Goal: Information Seeking & Learning: Learn about a topic

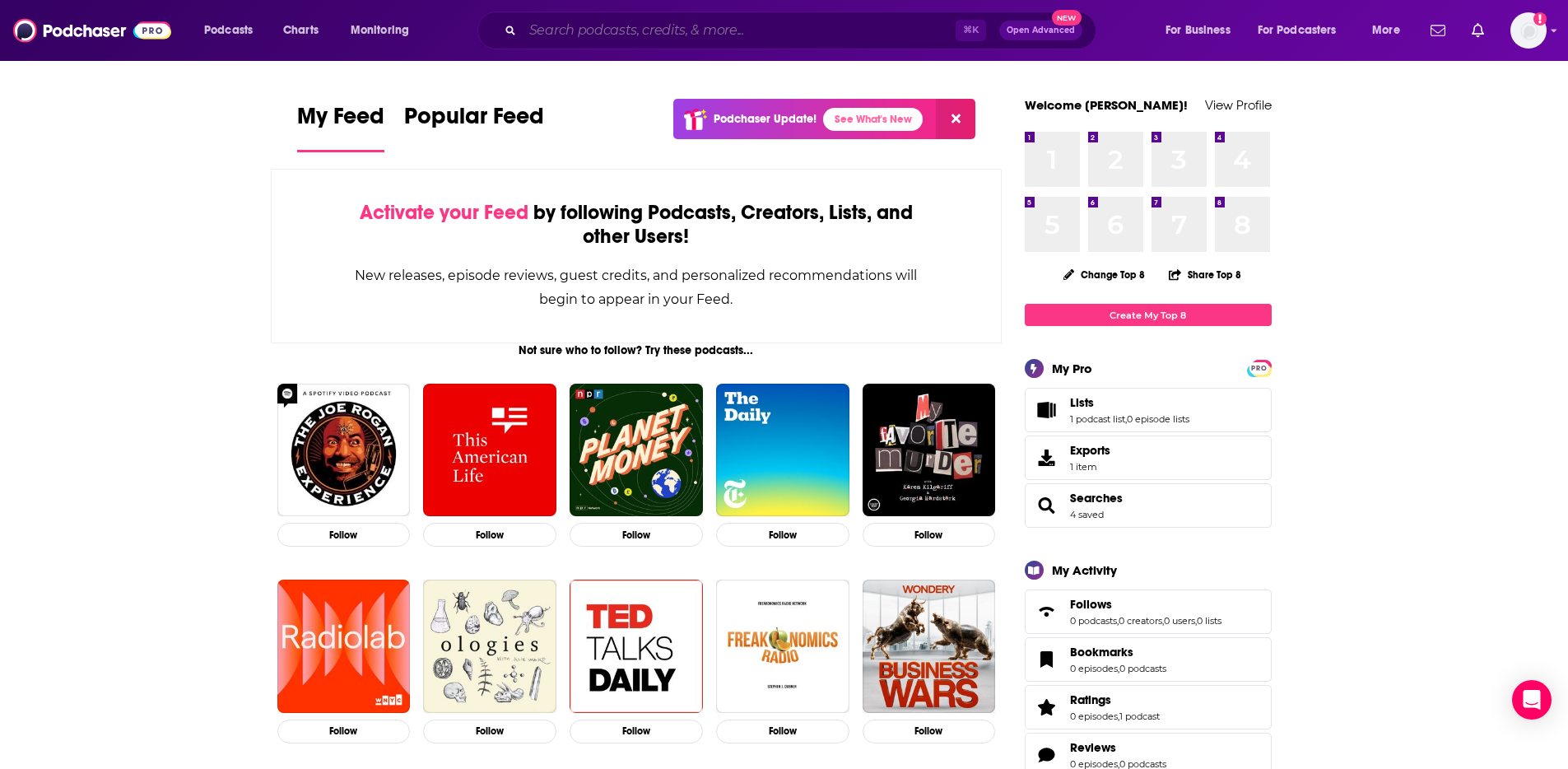
click at [557, 34] on input "Search podcasts, credits, & more..." at bounding box center [739, 30] width 433 height 27
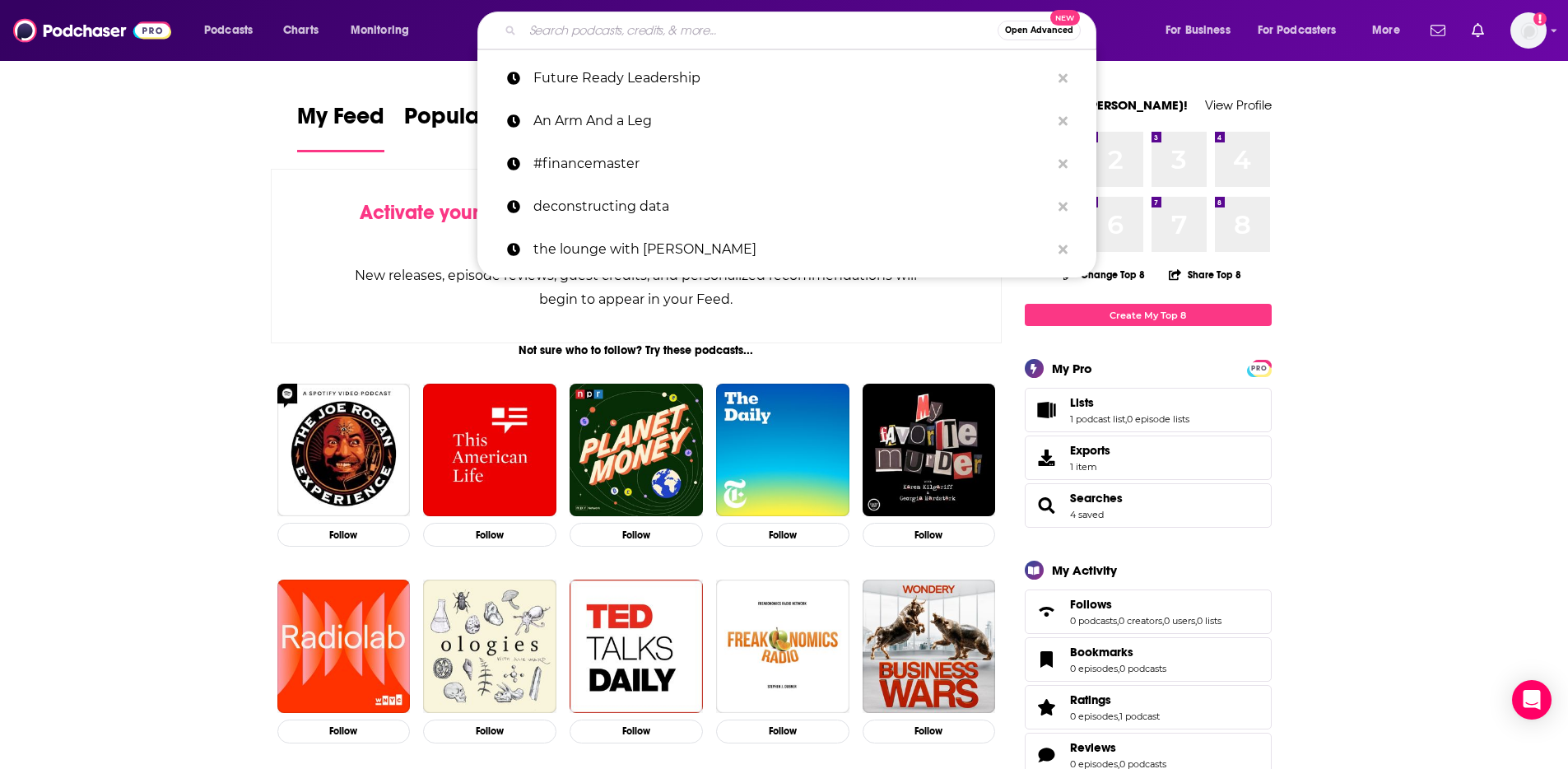
click at [534, 22] on input "Search podcasts, credits, & more..." at bounding box center [760, 30] width 475 height 27
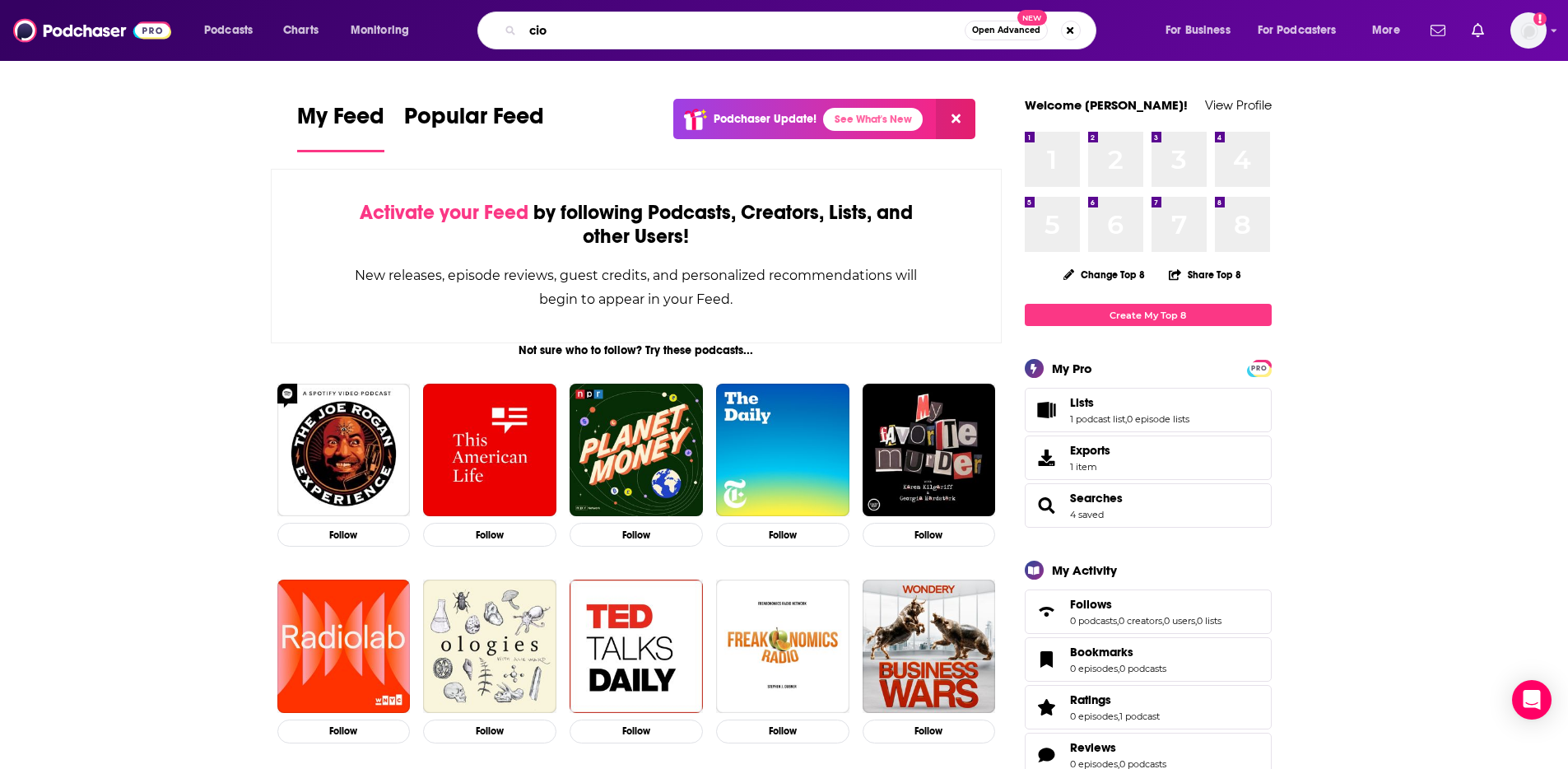
type input "cio"
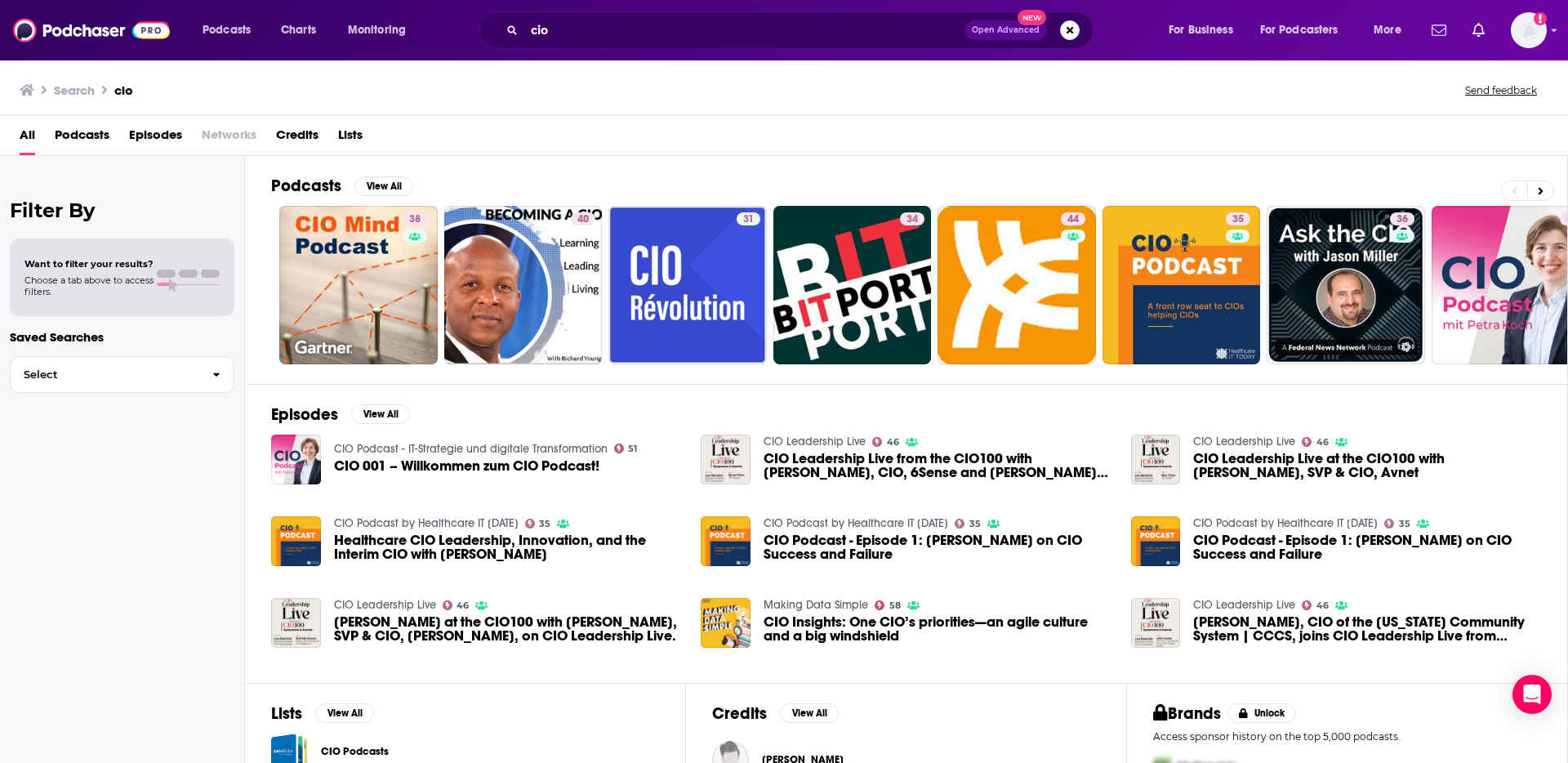
click at [103, 137] on span "Podcasts" at bounding box center [82, 138] width 55 height 33
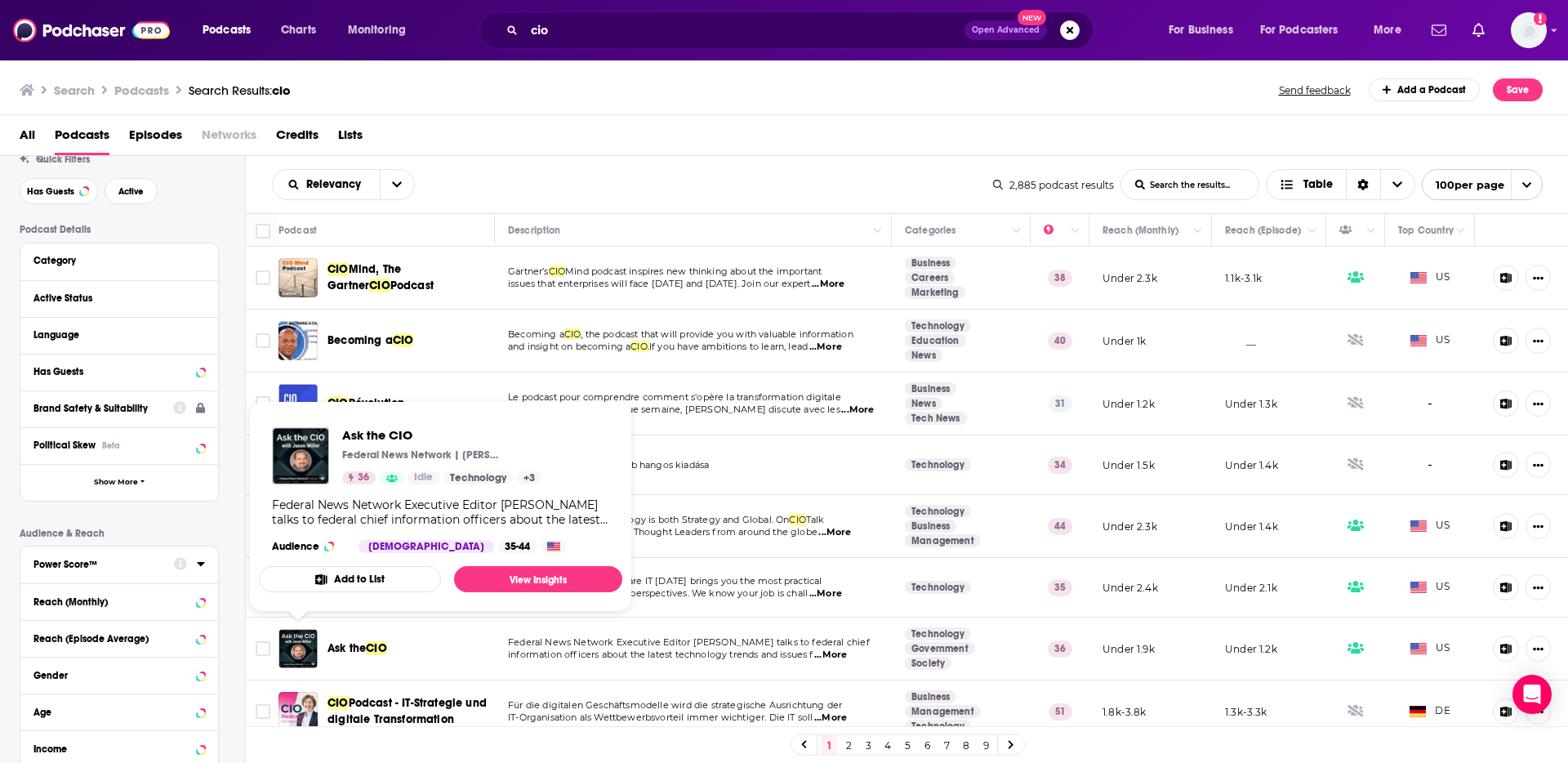
scroll to position [21, 0]
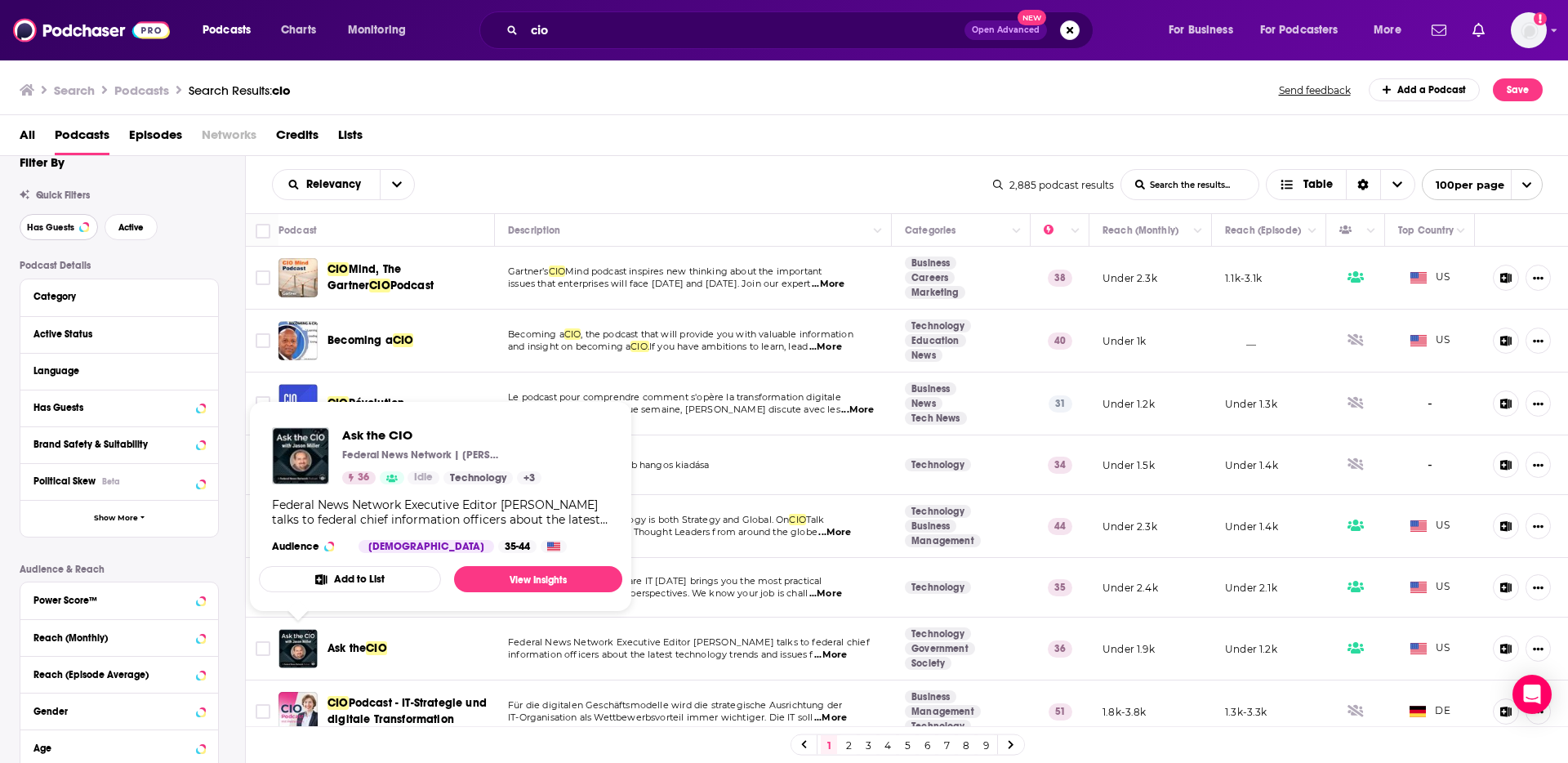
click at [73, 224] on span "Has Guests" at bounding box center [51, 227] width 48 height 9
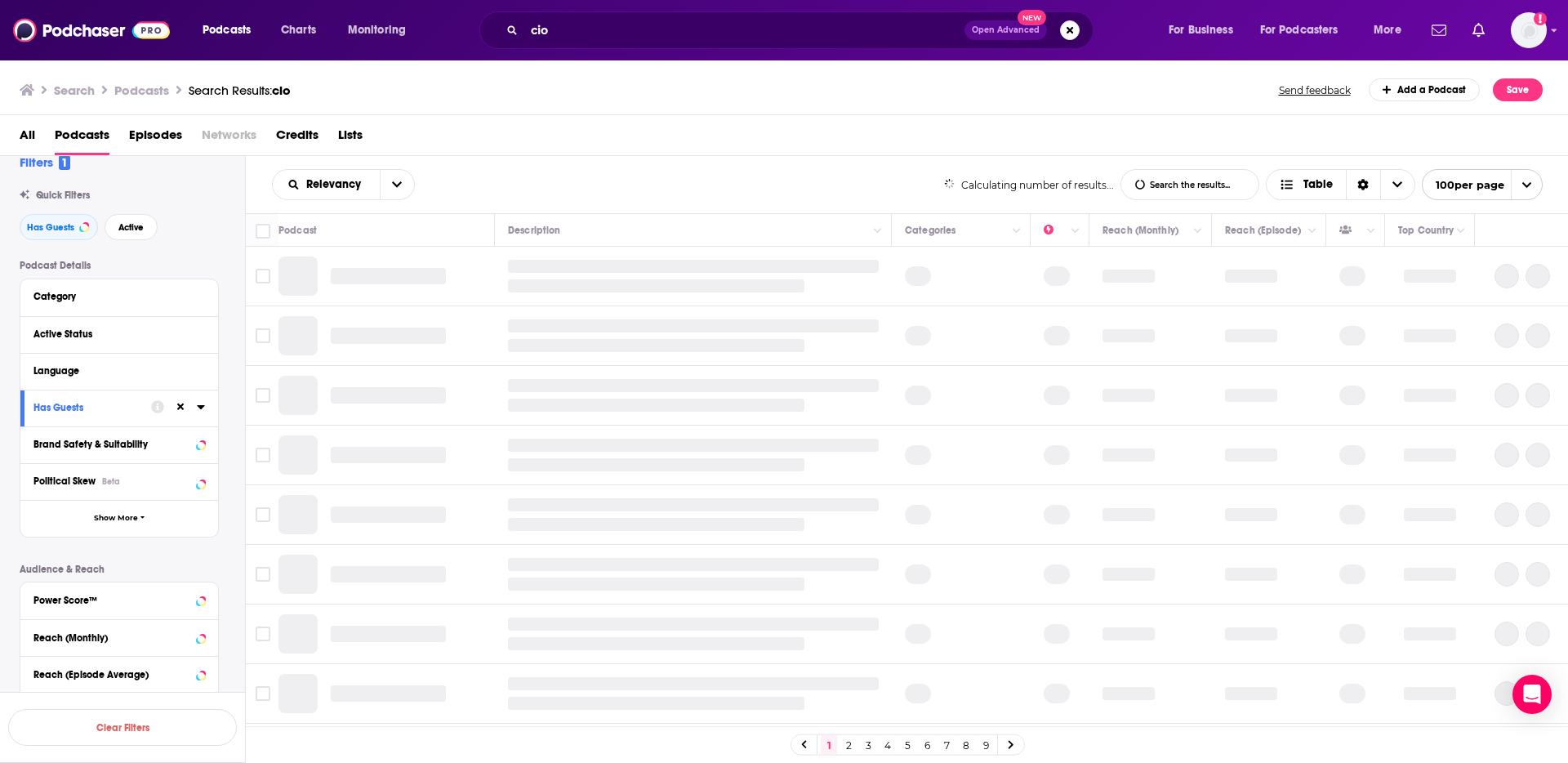
click at [584, 166] on div "Relevancy List Search Input Search the results... Table Calculating number of r…" at bounding box center [907, 184] width 1323 height 57
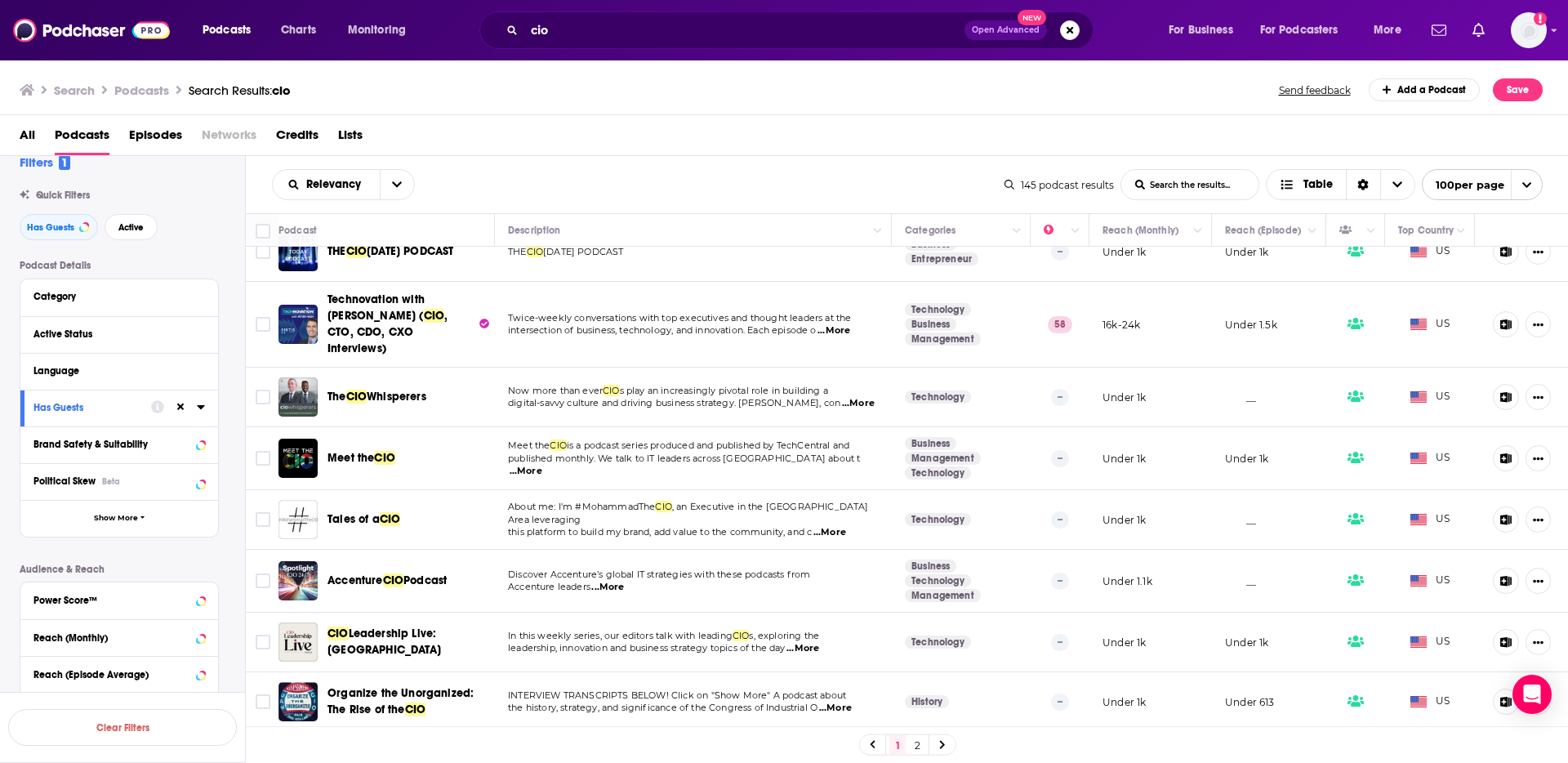
scroll to position [1306, 0]
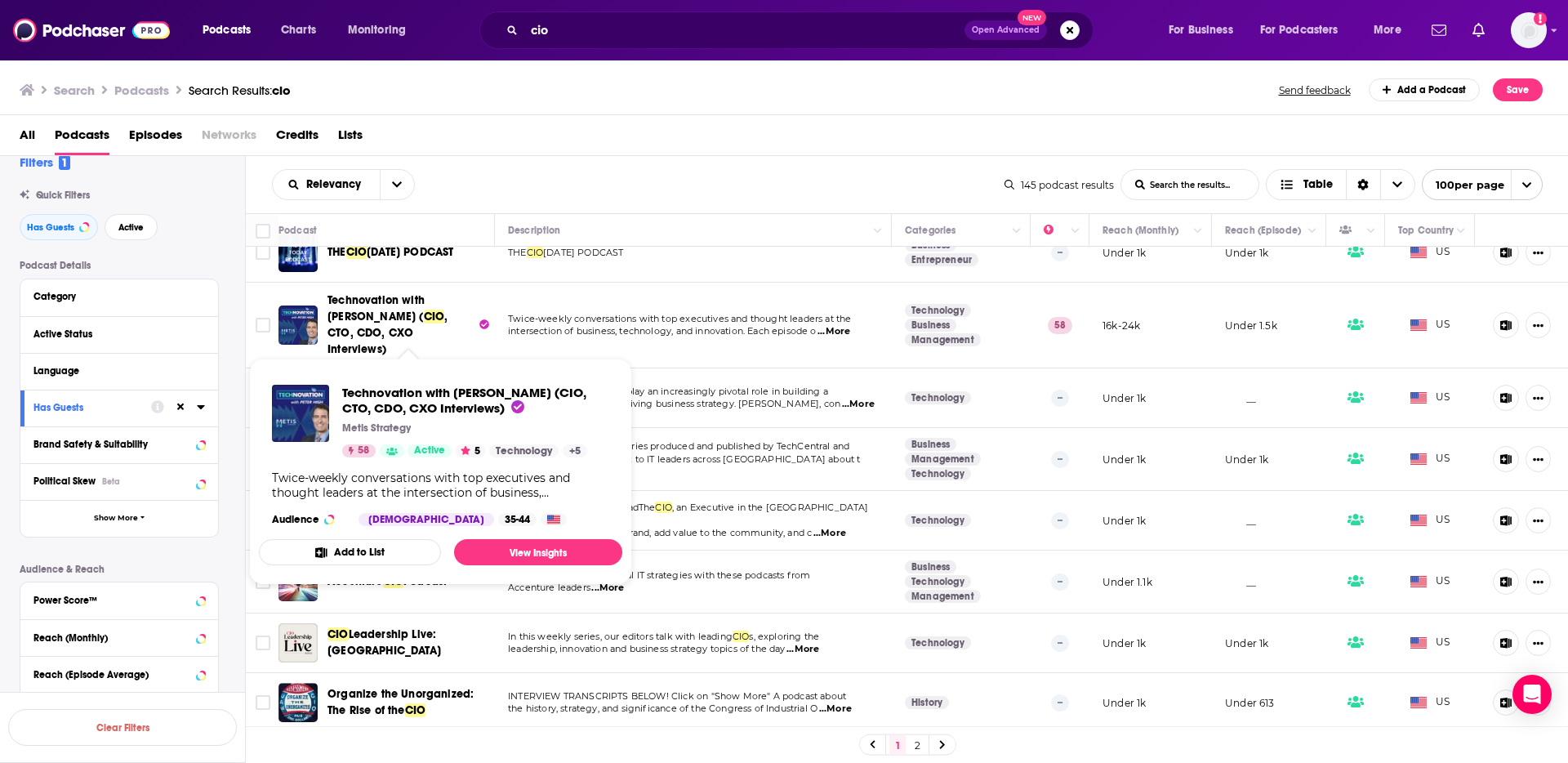
click at [588, 144] on div "All Podcasts Episodes Networks Credits Lists" at bounding box center [787, 138] width 1536 height 33
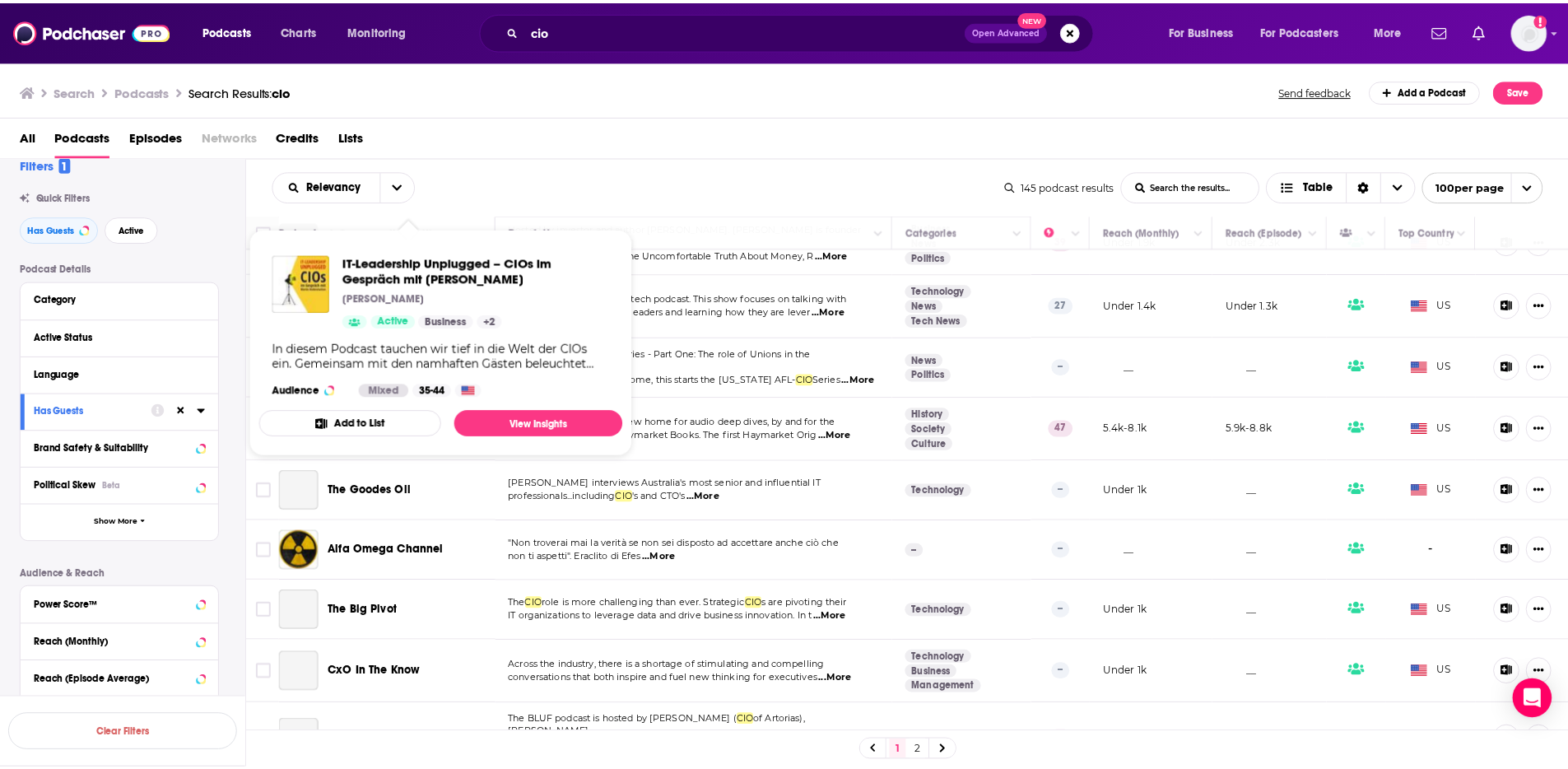
scroll to position [3323, 0]
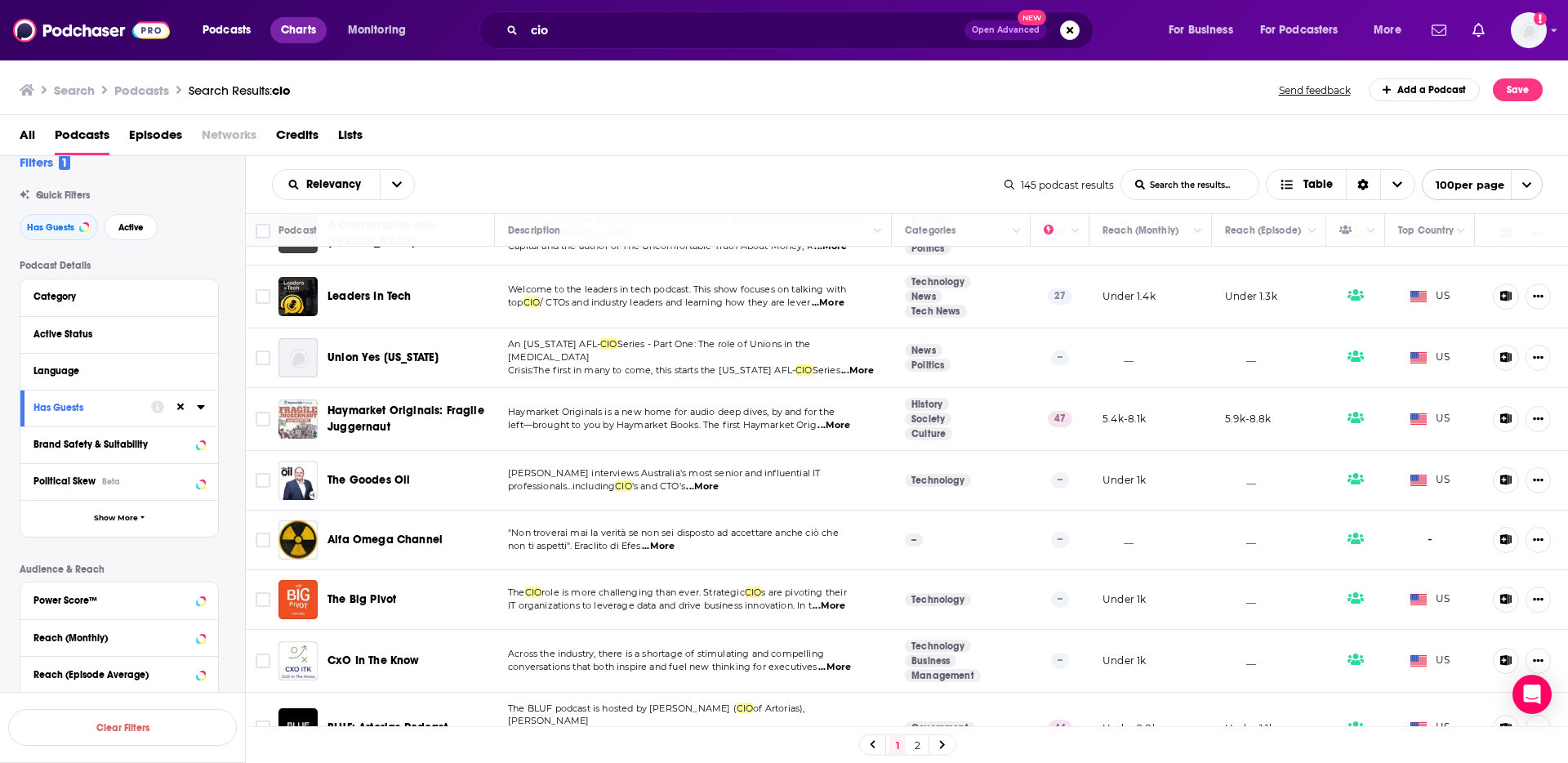
click at [279, 30] on link "Charts" at bounding box center [298, 30] width 55 height 26
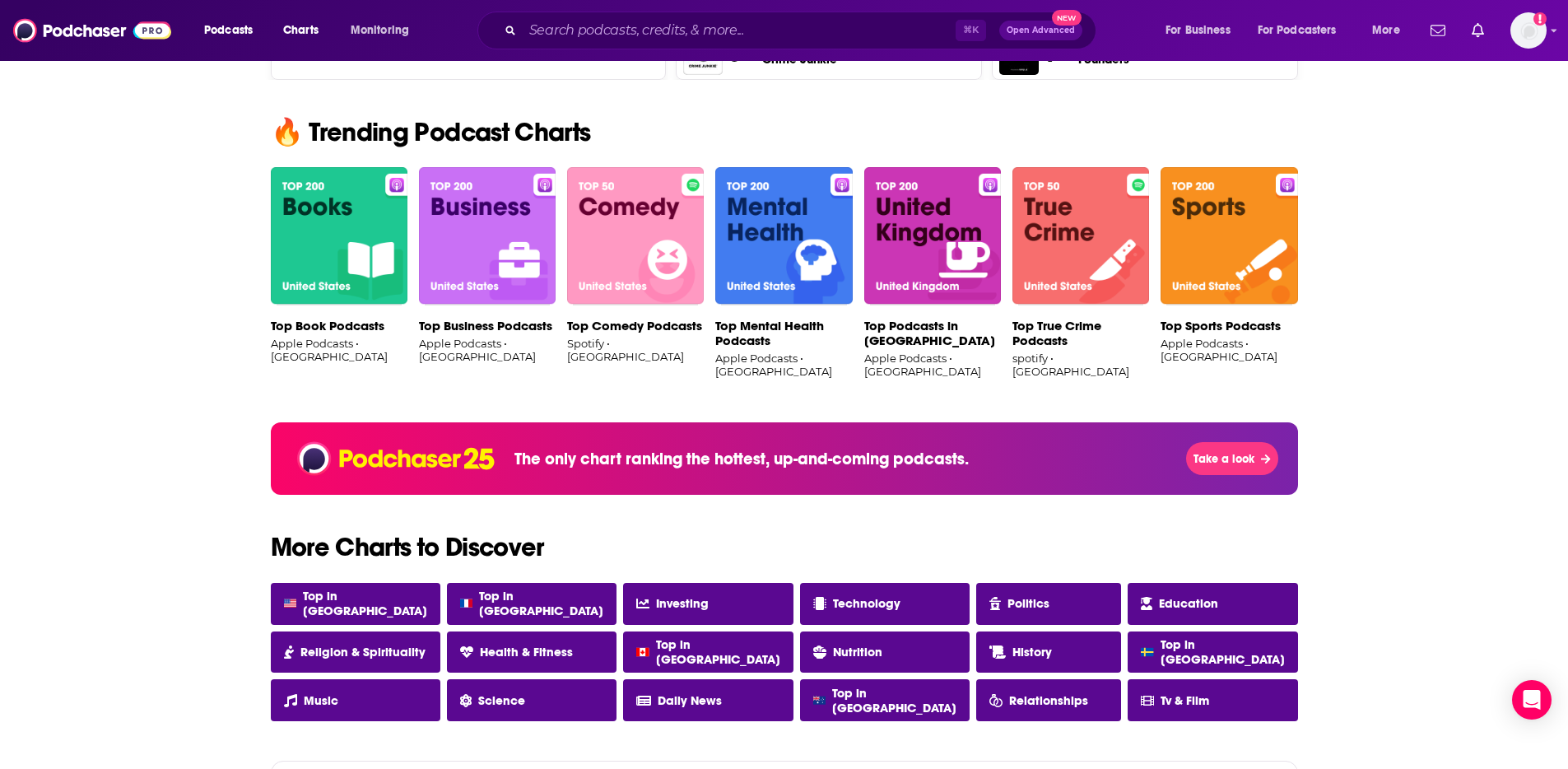
scroll to position [866, 0]
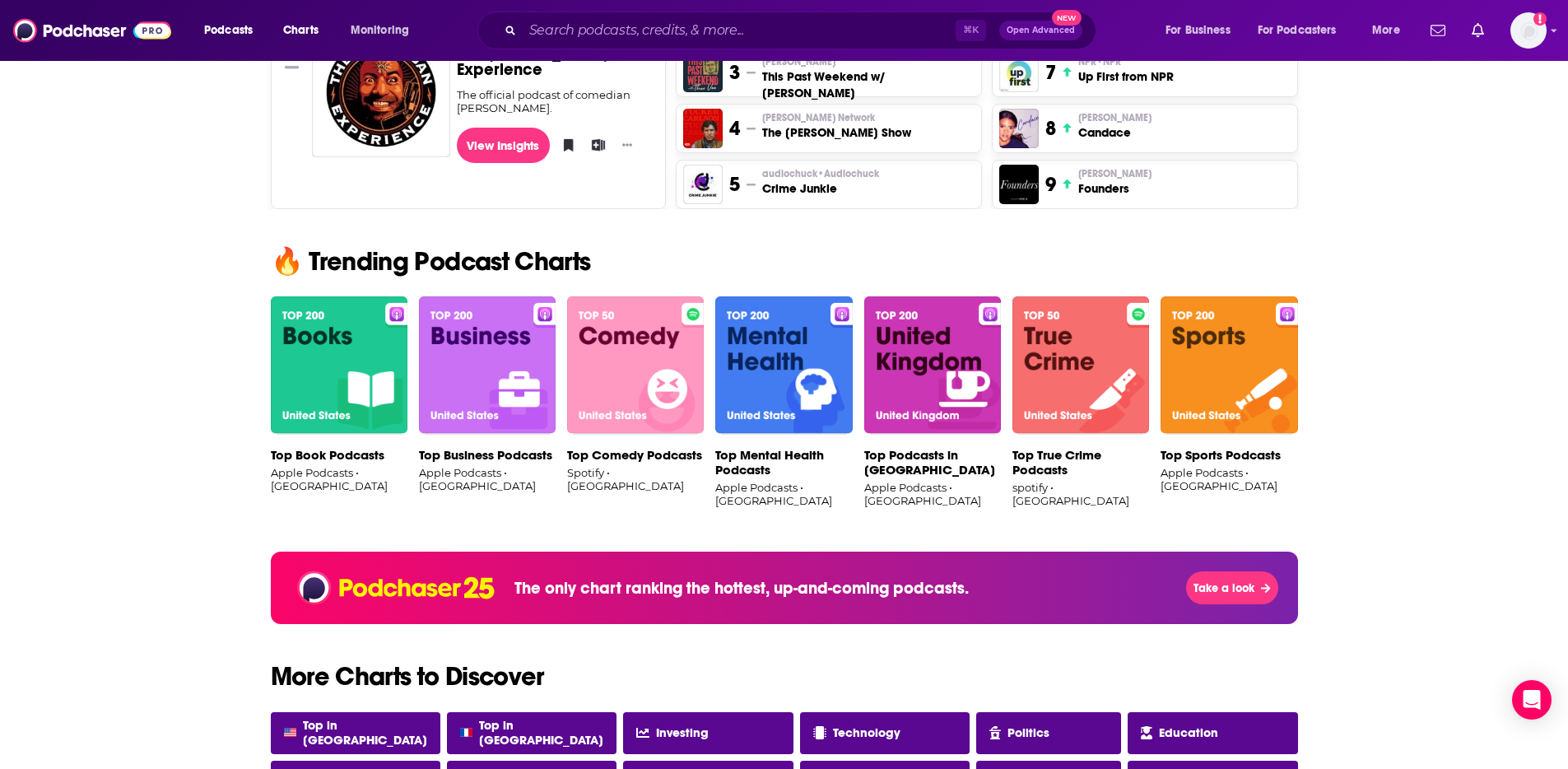
click at [470, 407] on img at bounding box center [487, 366] width 137 height 138
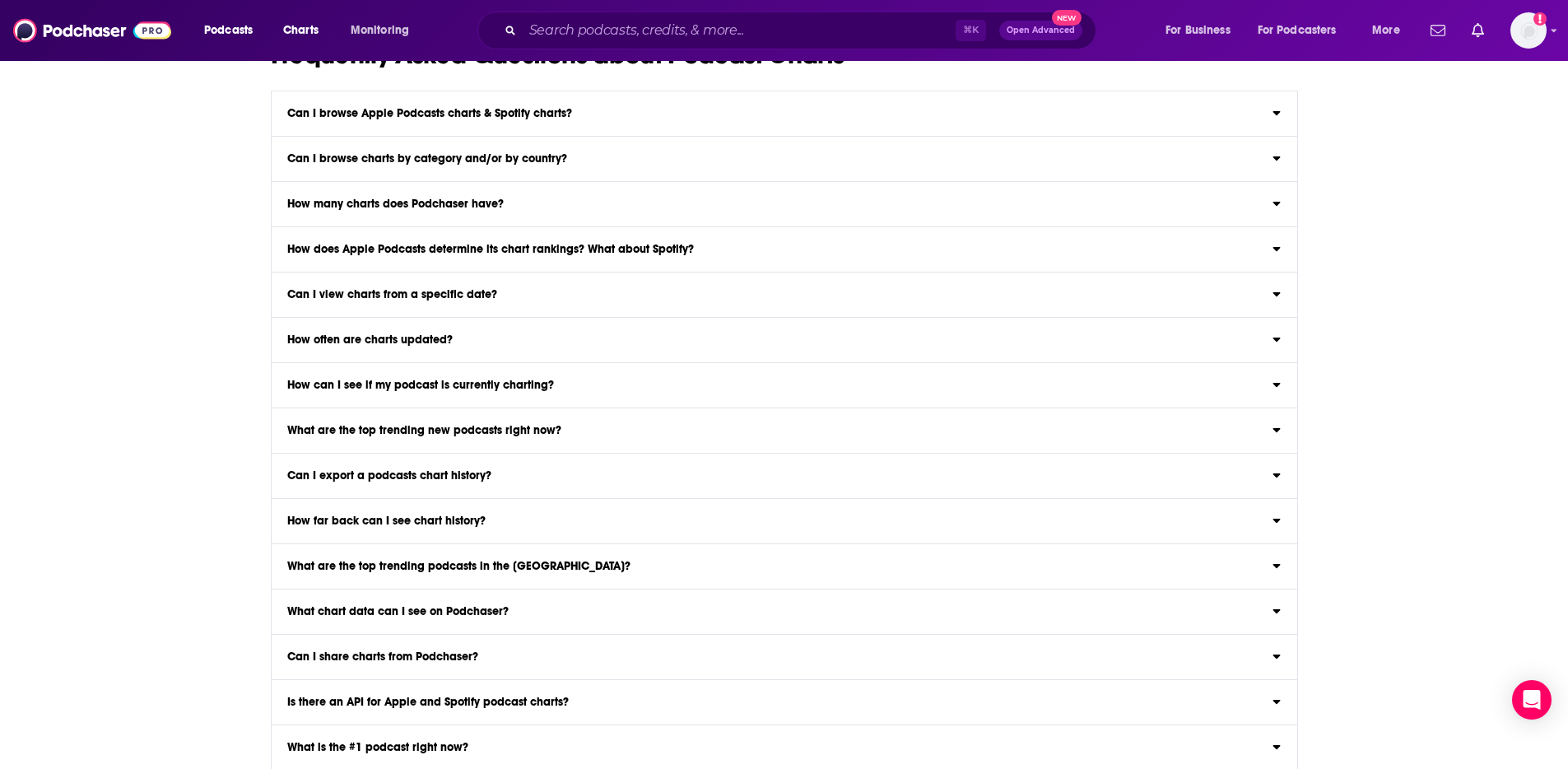
scroll to position [2376, 0]
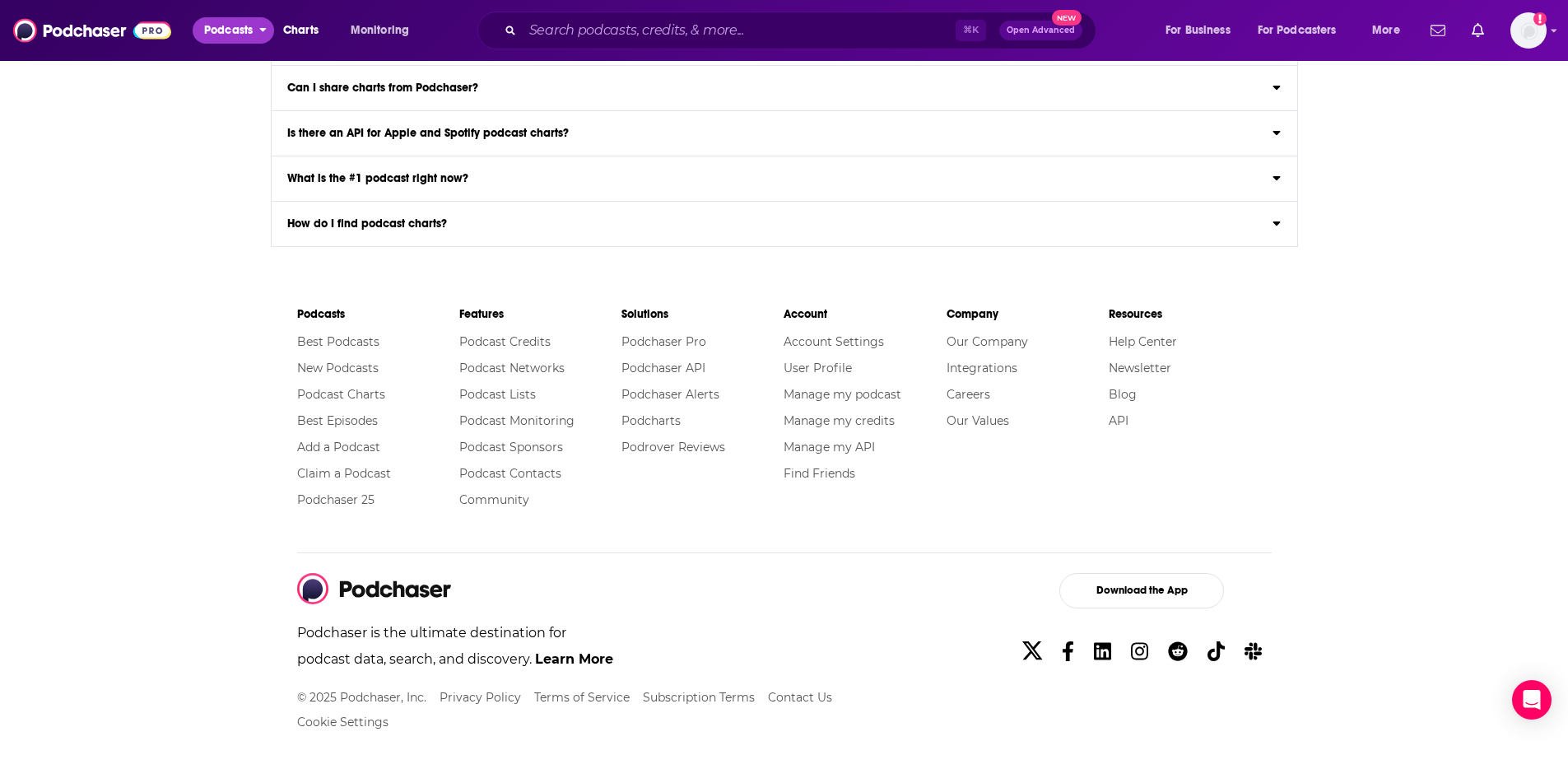
click at [249, 26] on span "Podcasts" at bounding box center [228, 30] width 48 height 23
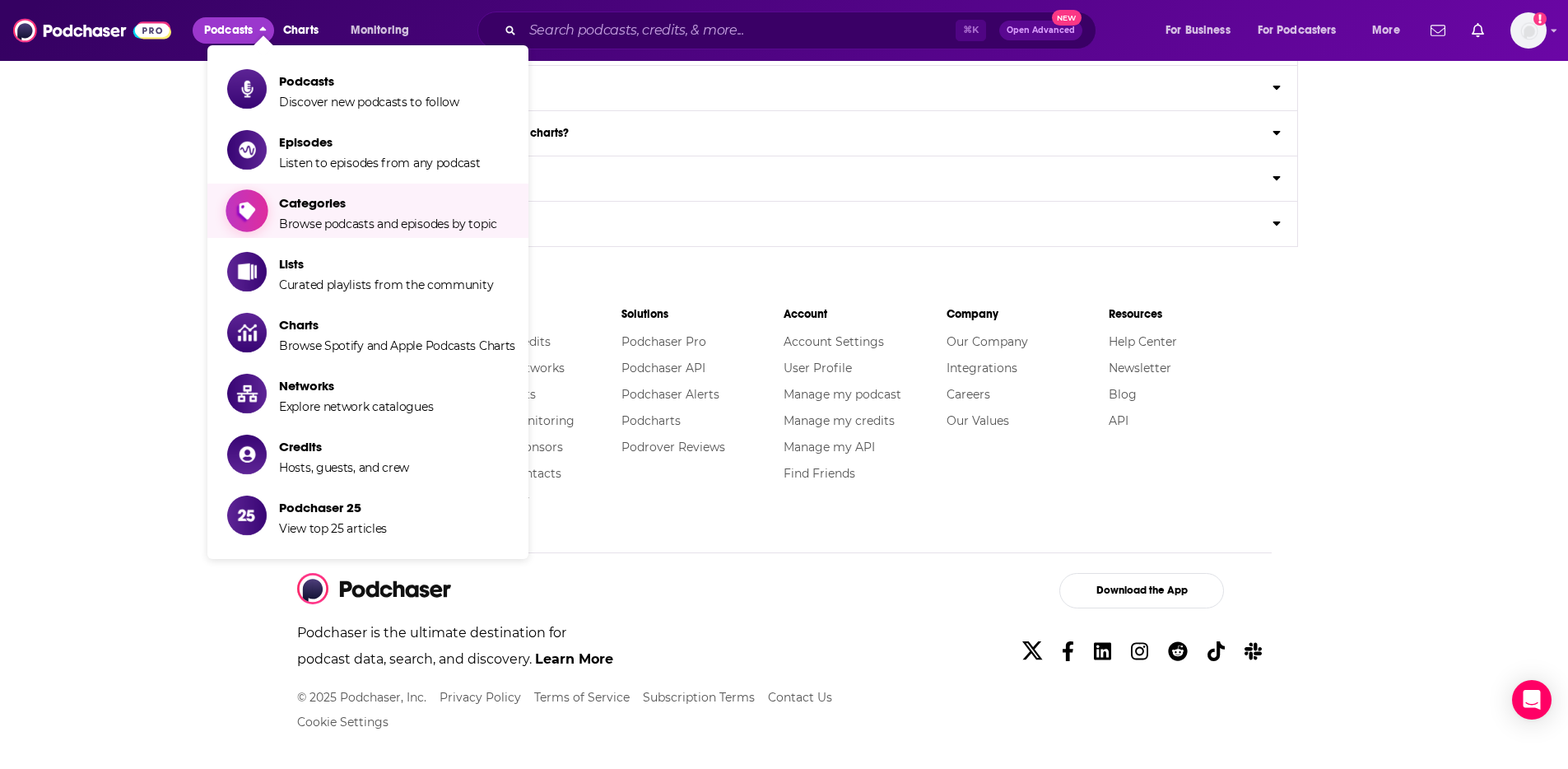
click at [304, 206] on span "Categories" at bounding box center [388, 203] width 218 height 15
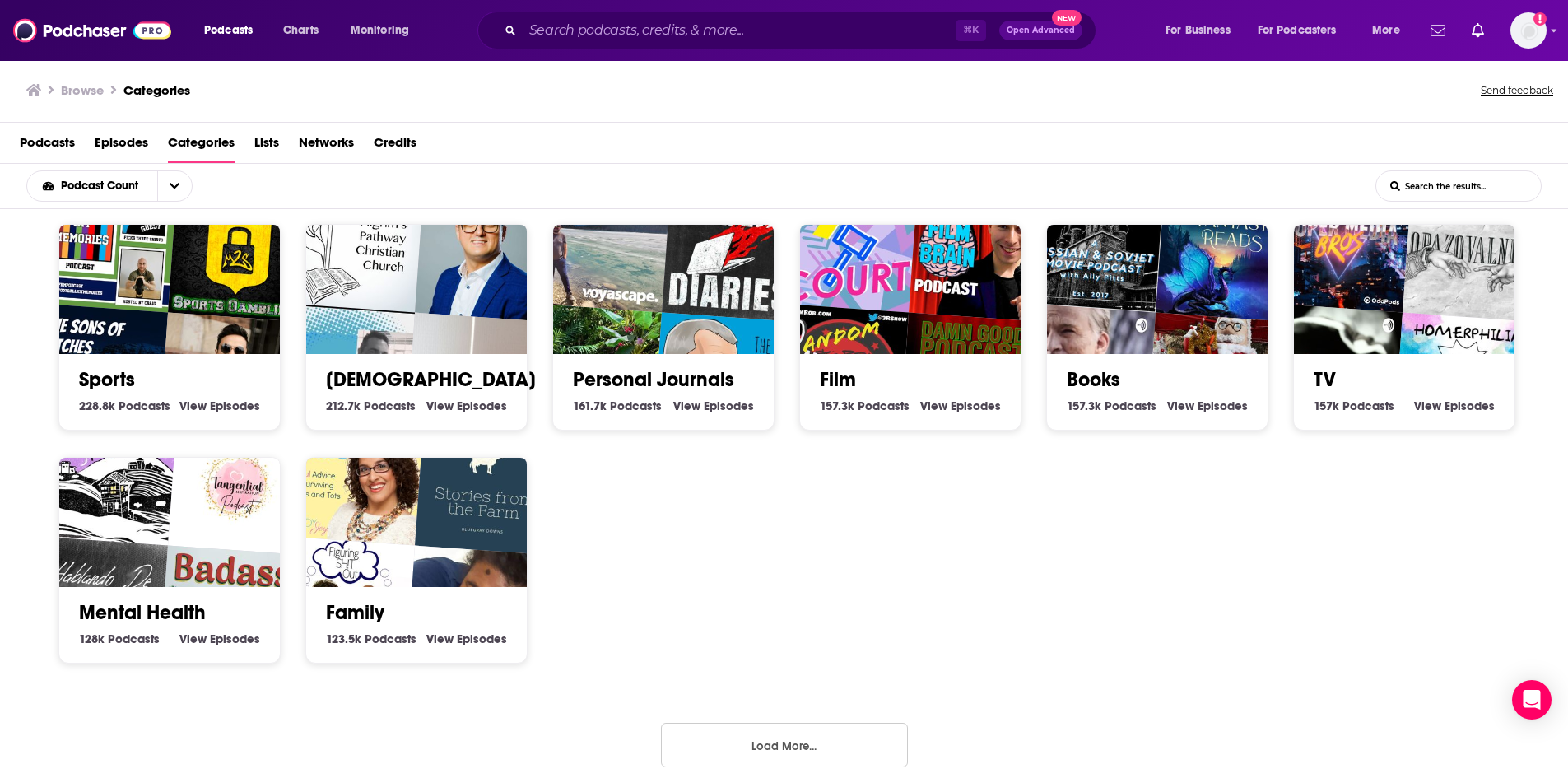
scroll to position [493, 0]
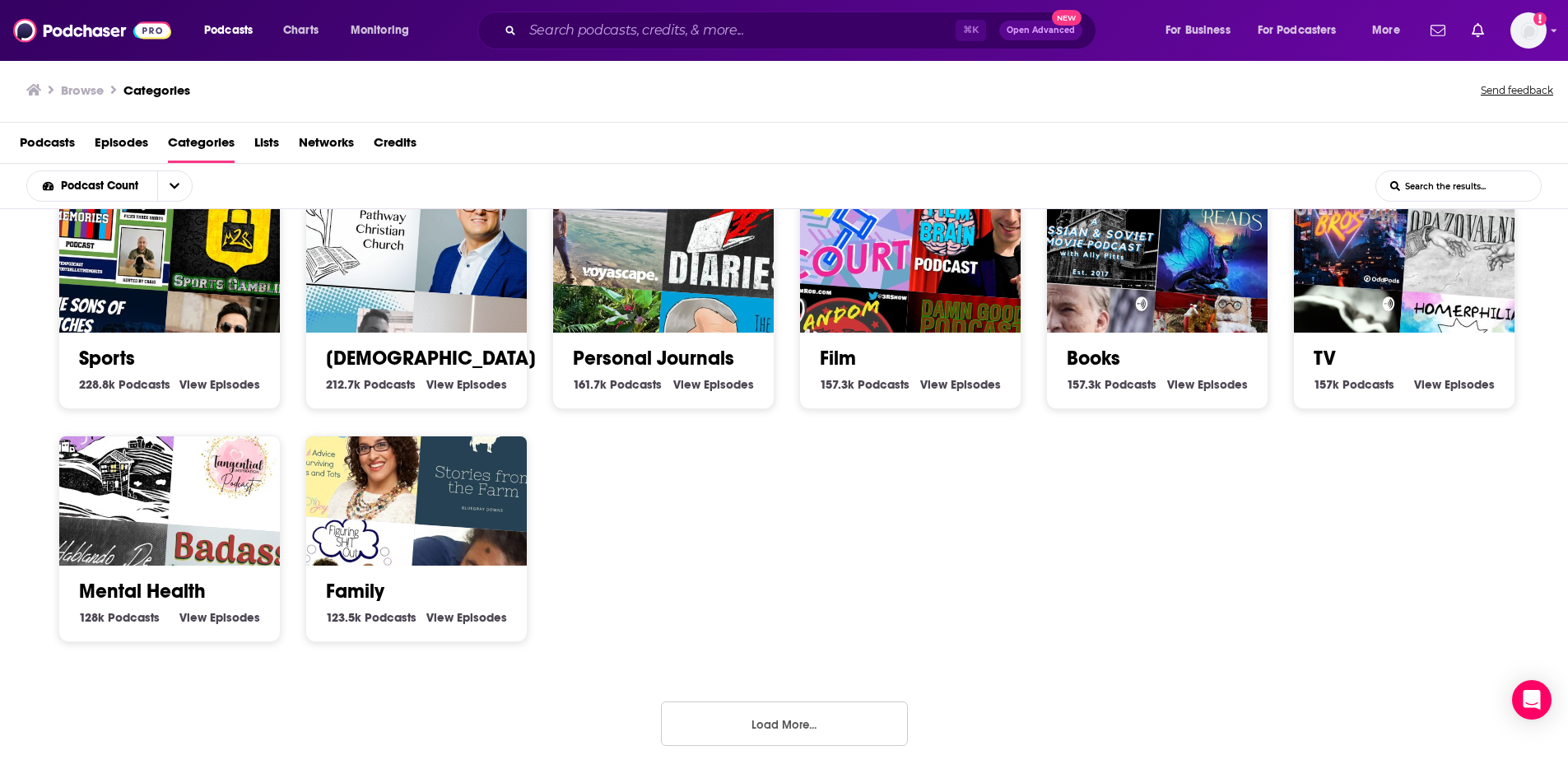
click at [843, 721] on button "Load More..." at bounding box center [784, 723] width 247 height 45
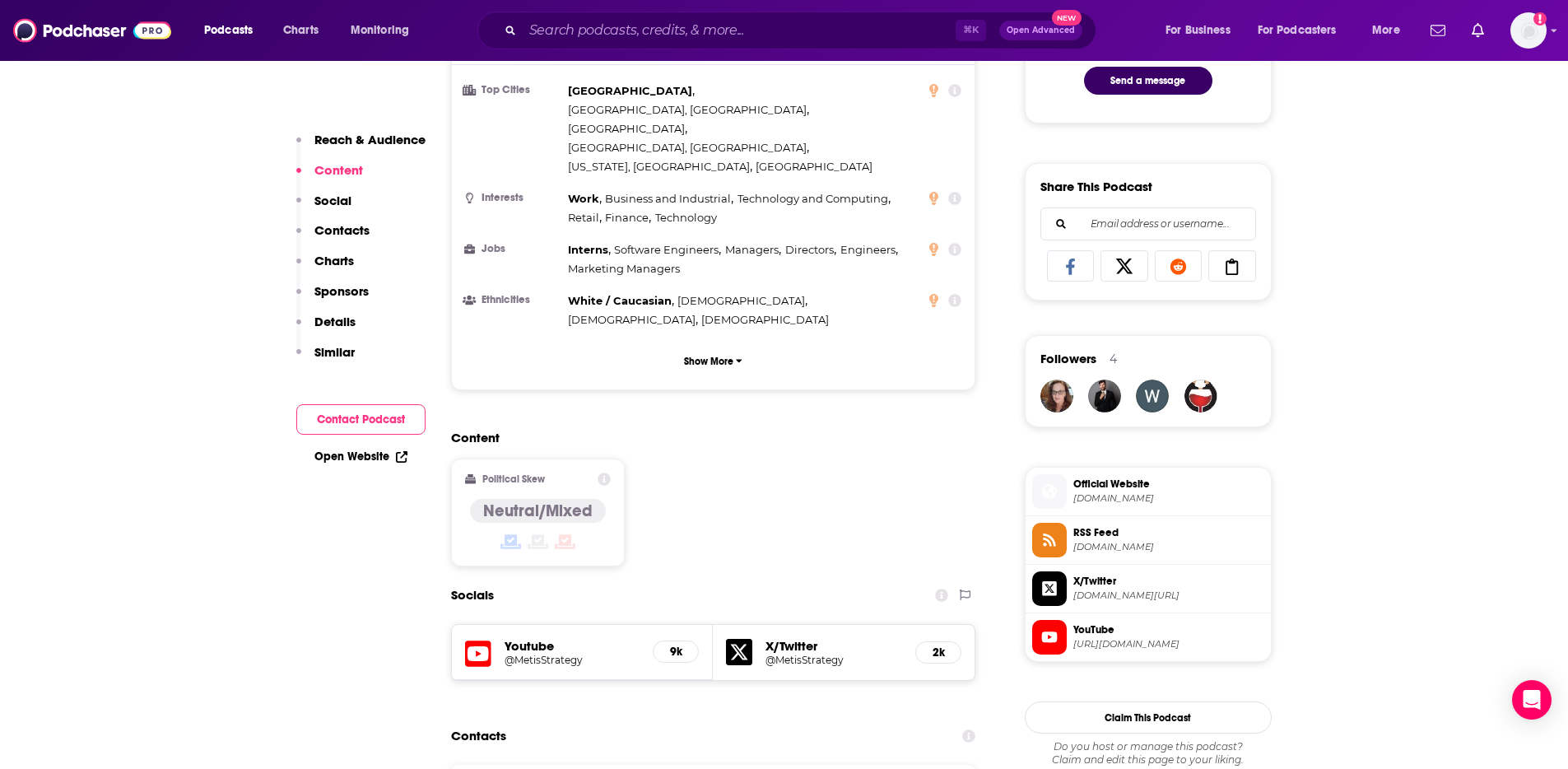
scroll to position [1394, 0]
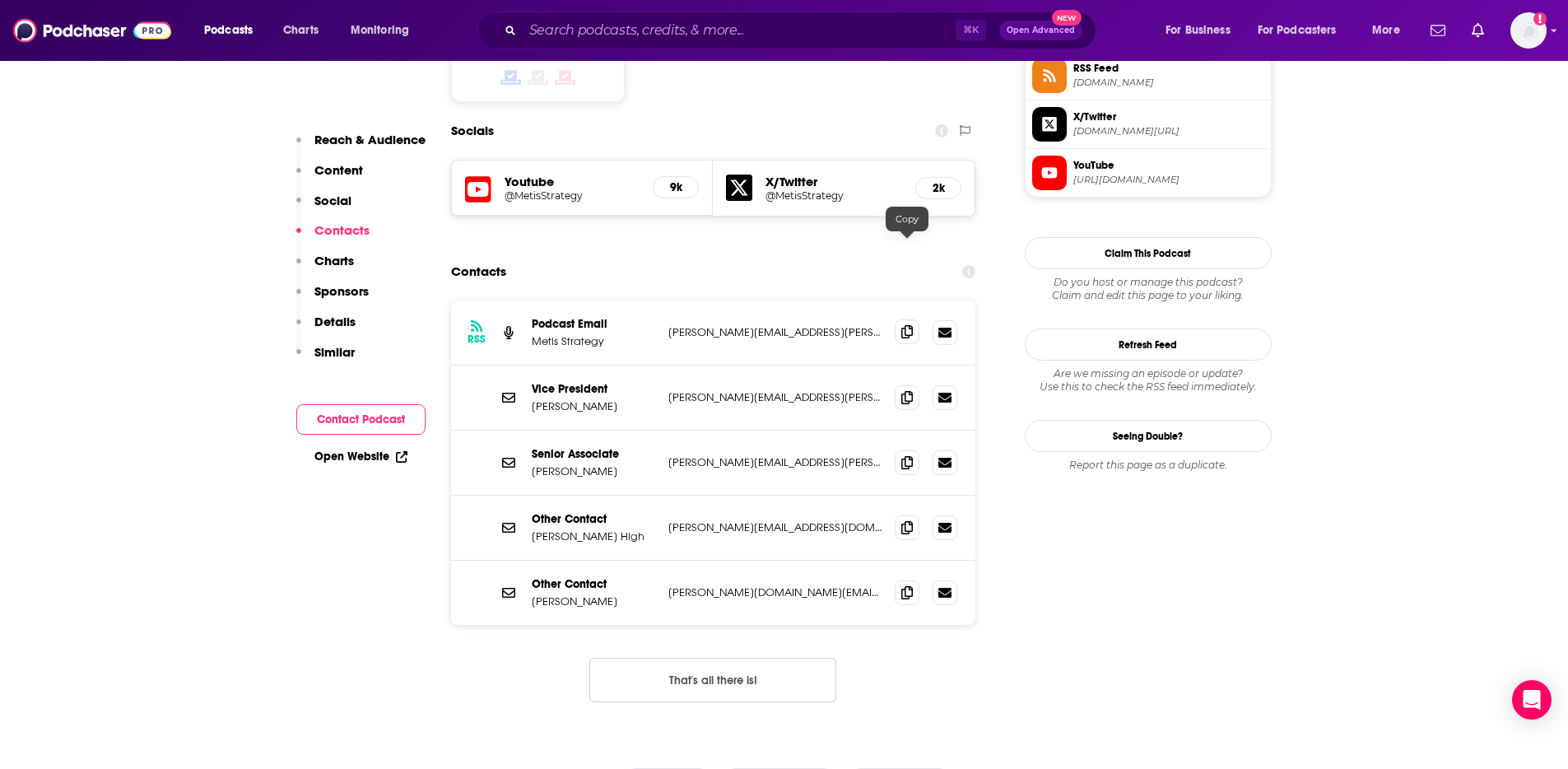
click at [902, 325] on icon at bounding box center [907, 331] width 11 height 13
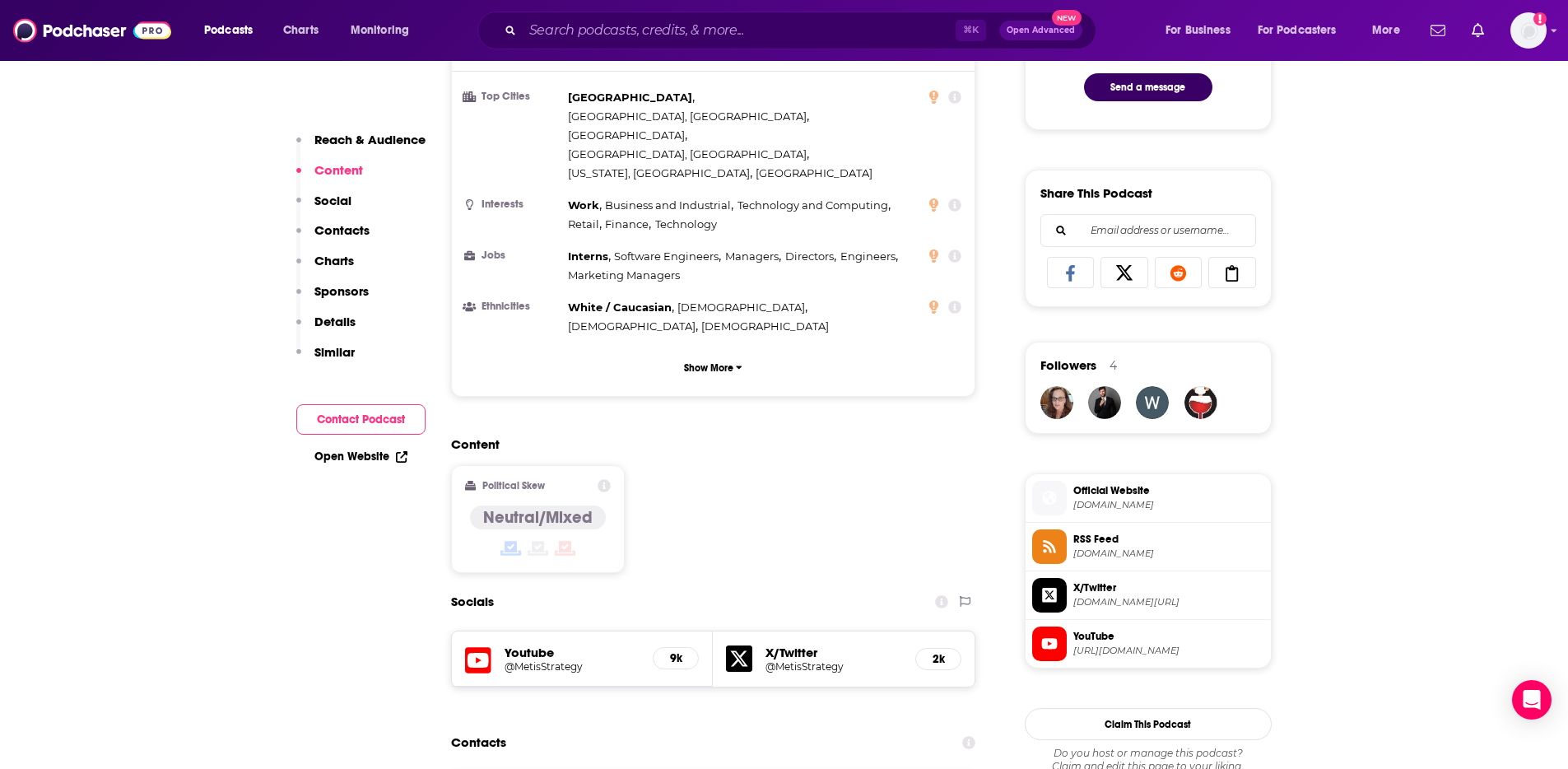
scroll to position [0, 0]
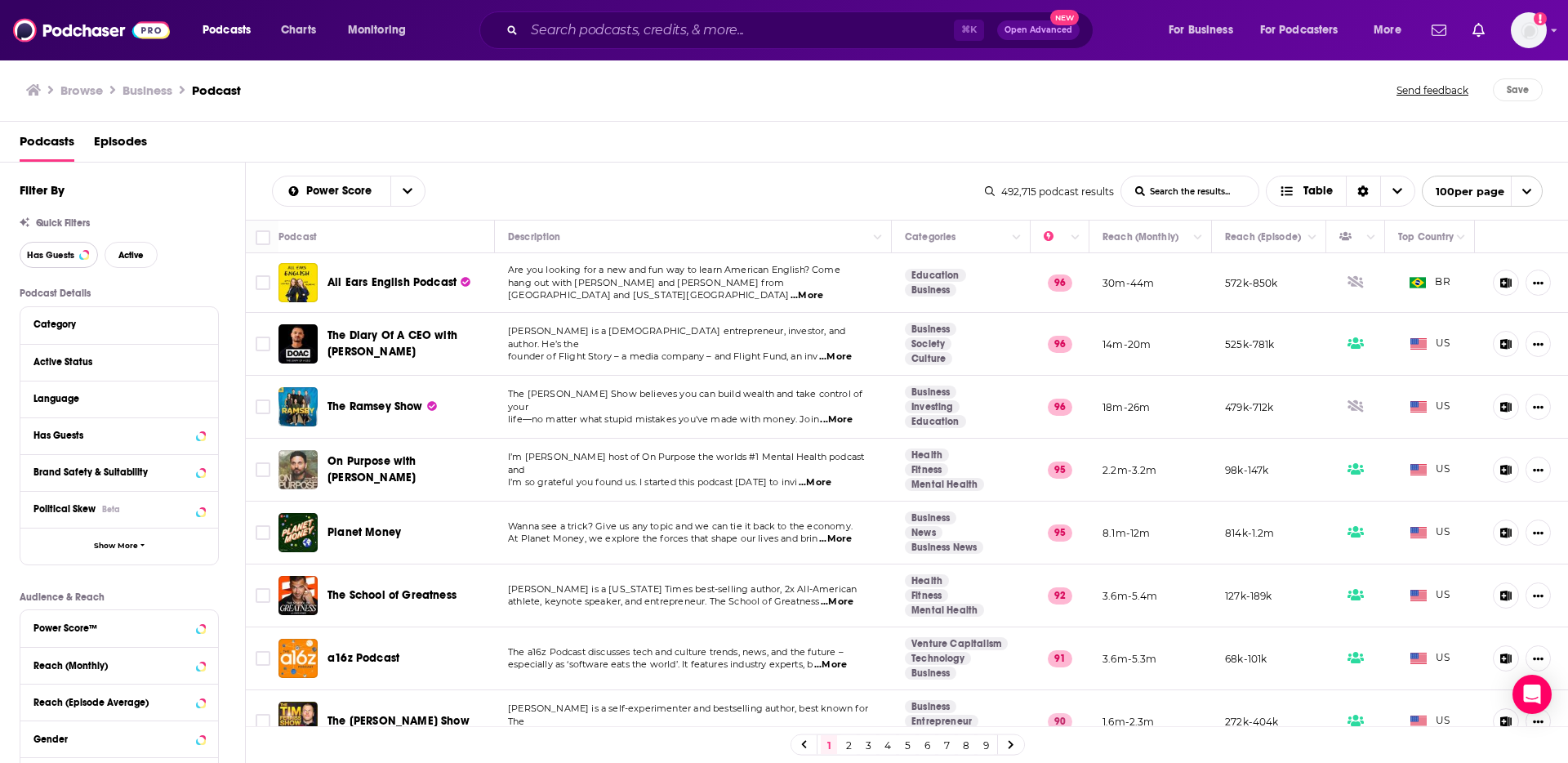
click at [78, 260] on button "Has Guests" at bounding box center [59, 254] width 78 height 26
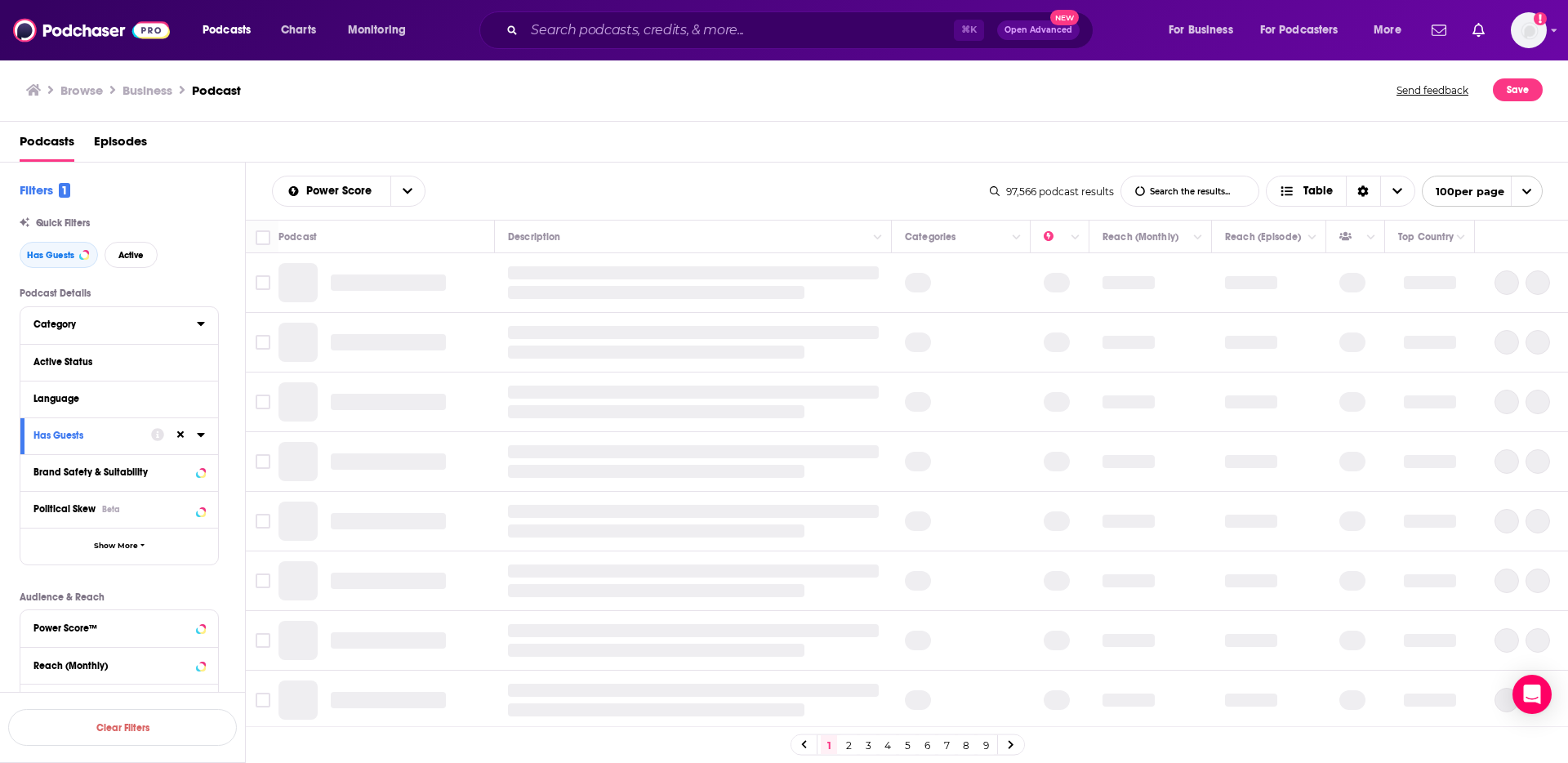
click at [136, 327] on div "Category" at bounding box center [109, 323] width 153 height 11
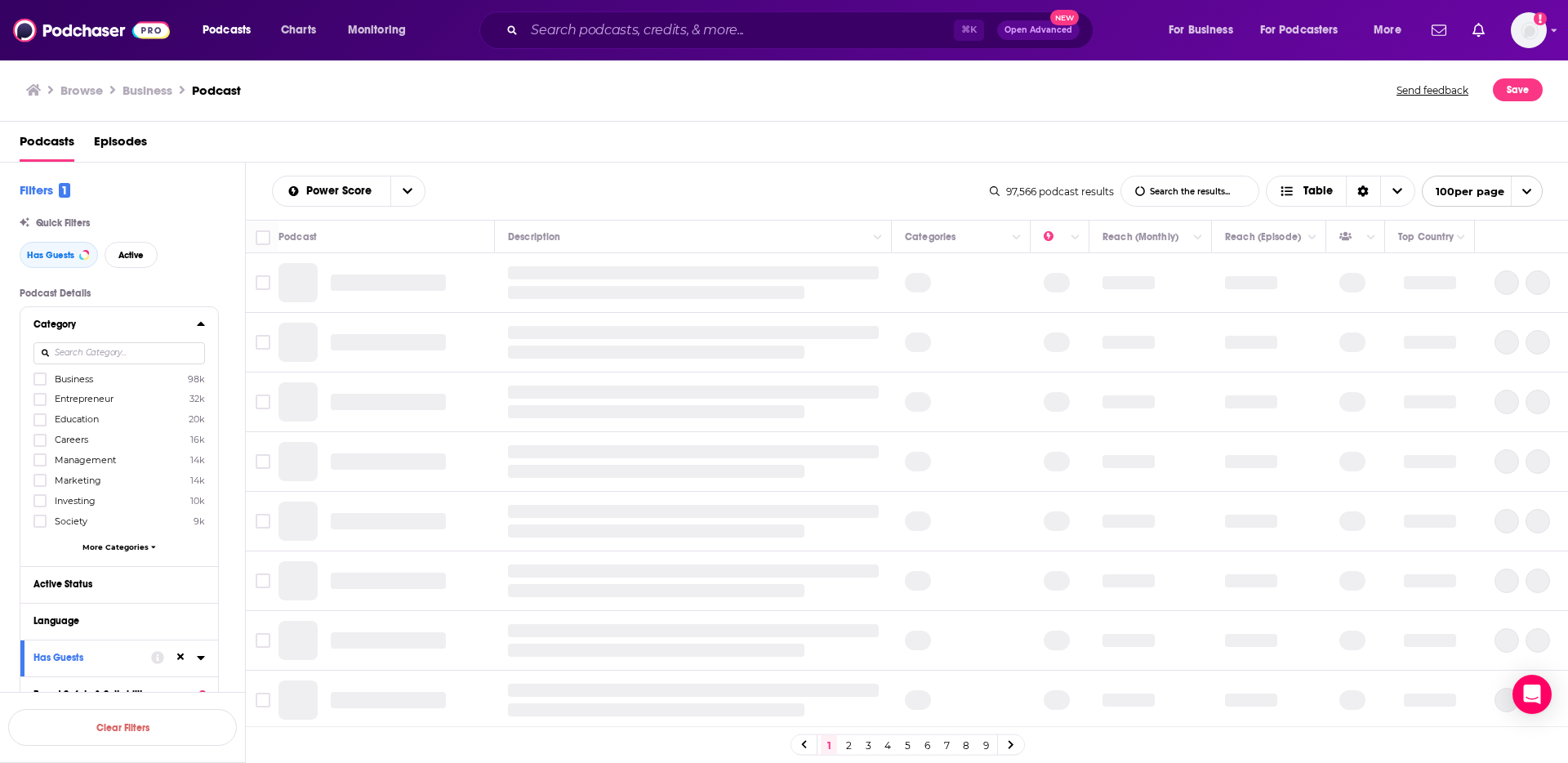
click at [204, 323] on icon at bounding box center [201, 323] width 9 height 13
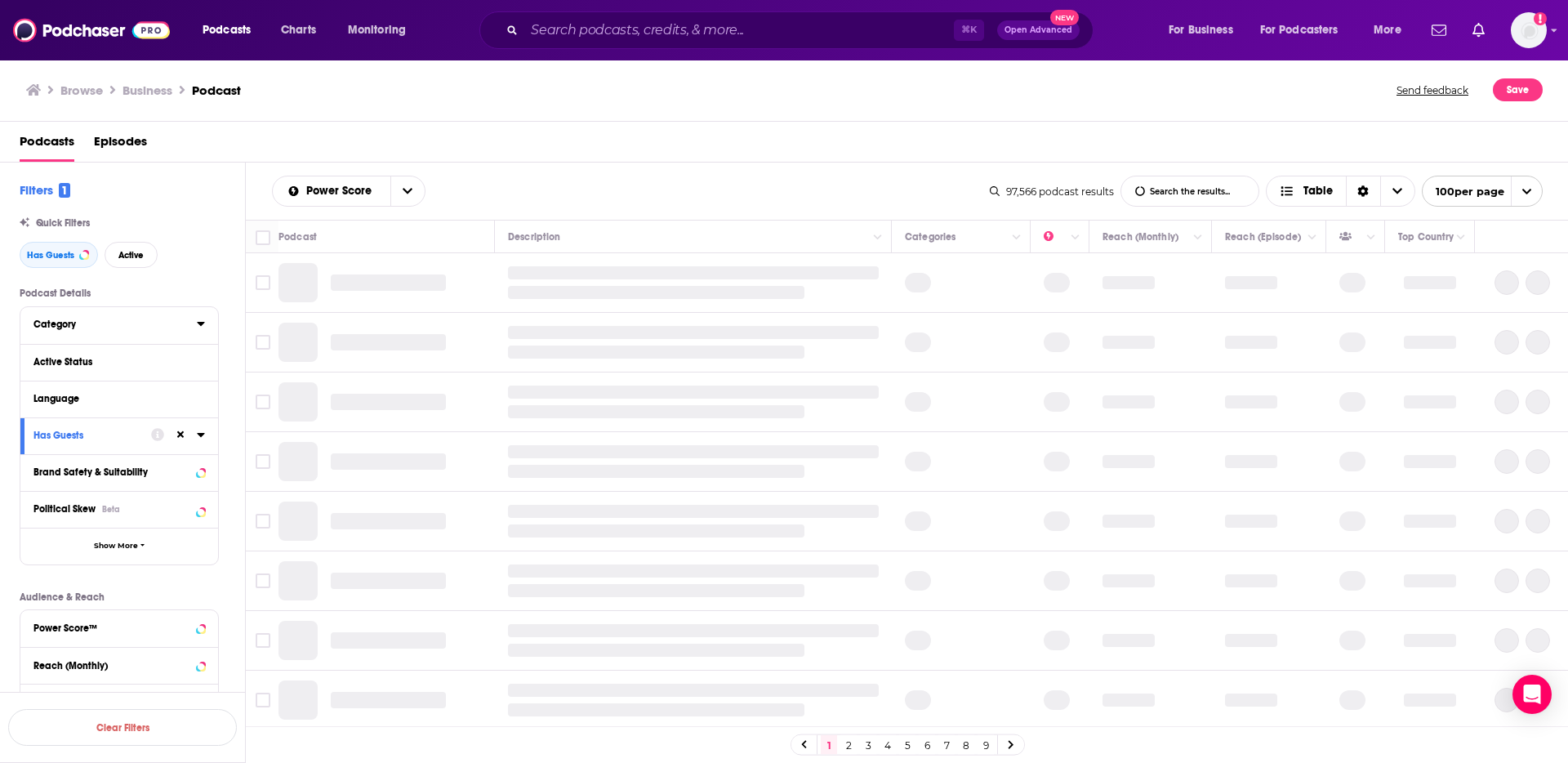
scroll to position [163, 0]
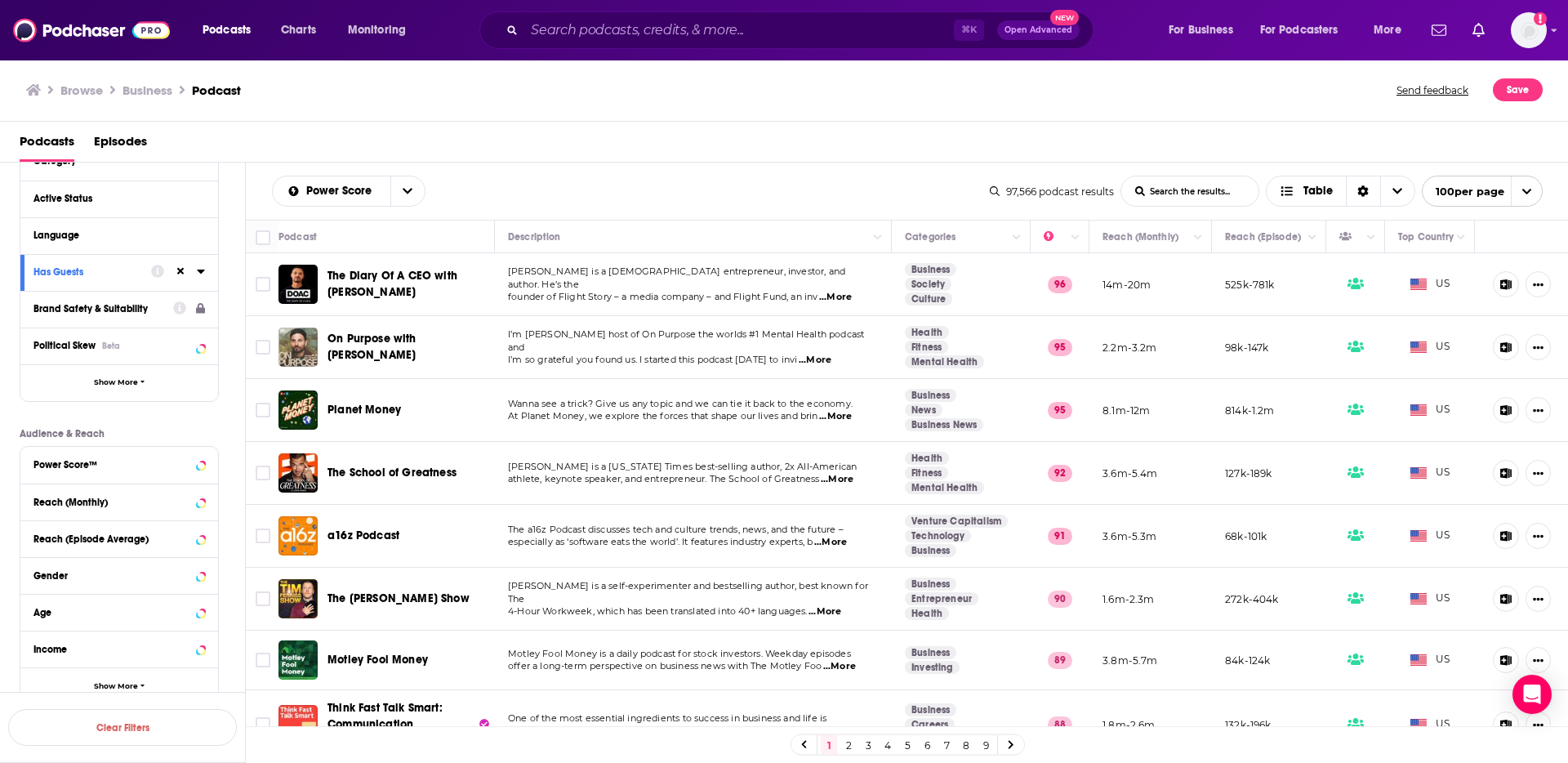
click at [171, 316] on button "Brand Safety & Suitability" at bounding box center [103, 308] width 140 height 20
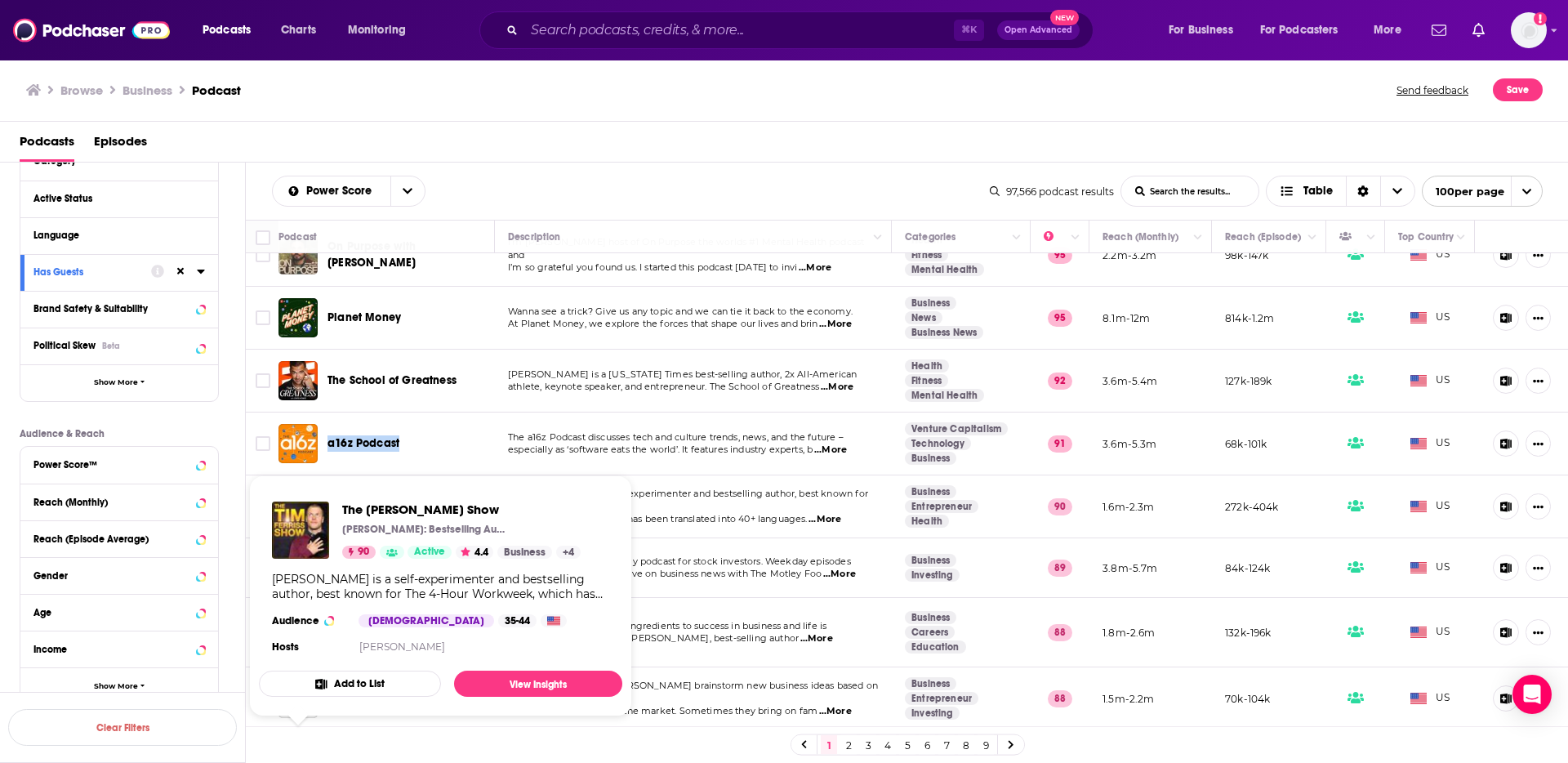
scroll to position [143, 0]
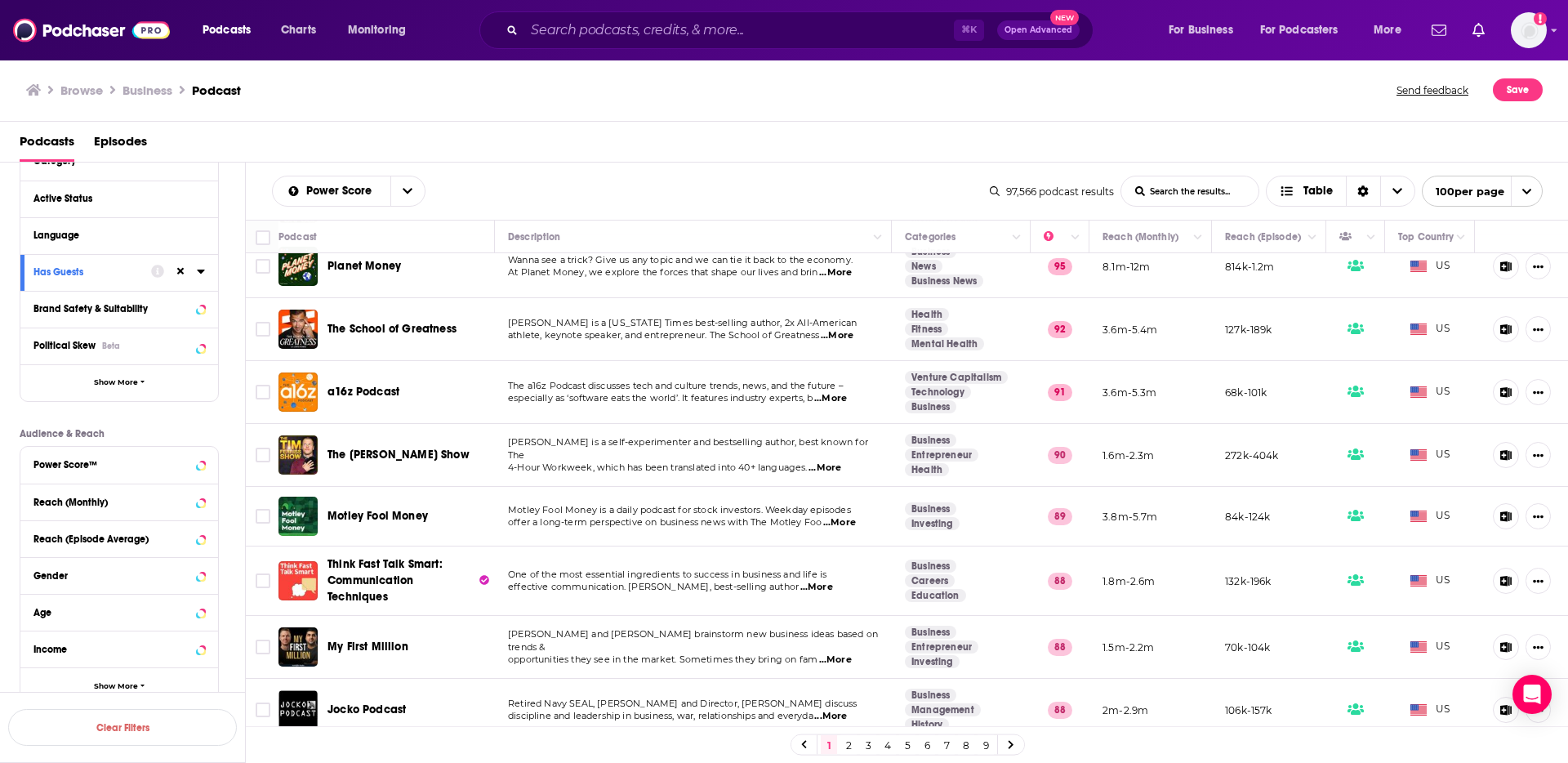
click at [239, 429] on div "Podcast Details Category Active Status Language Has Guests Brand Safety & Suita…" at bounding box center [132, 414] width 225 height 581
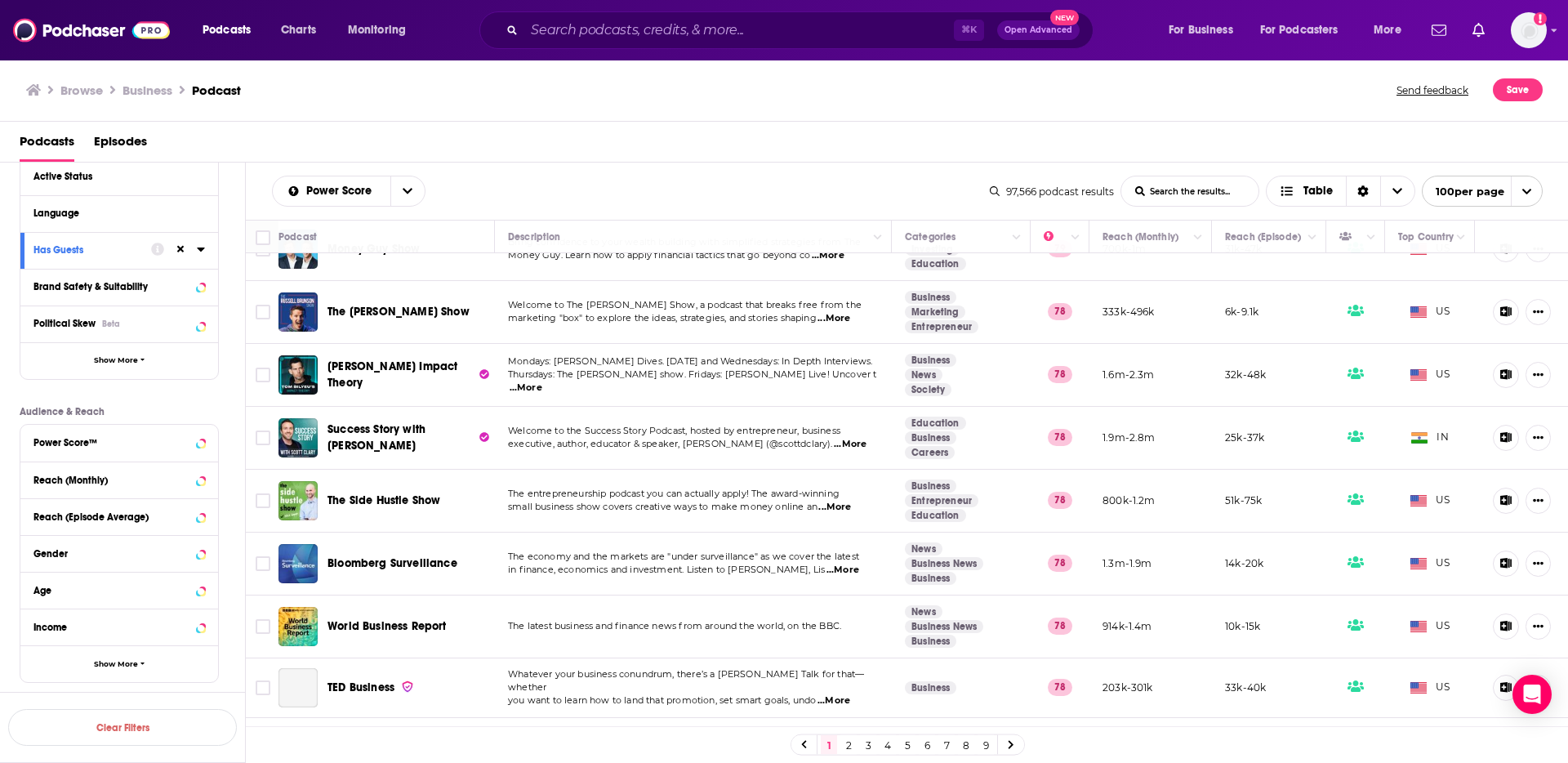
scroll to position [4280, 0]
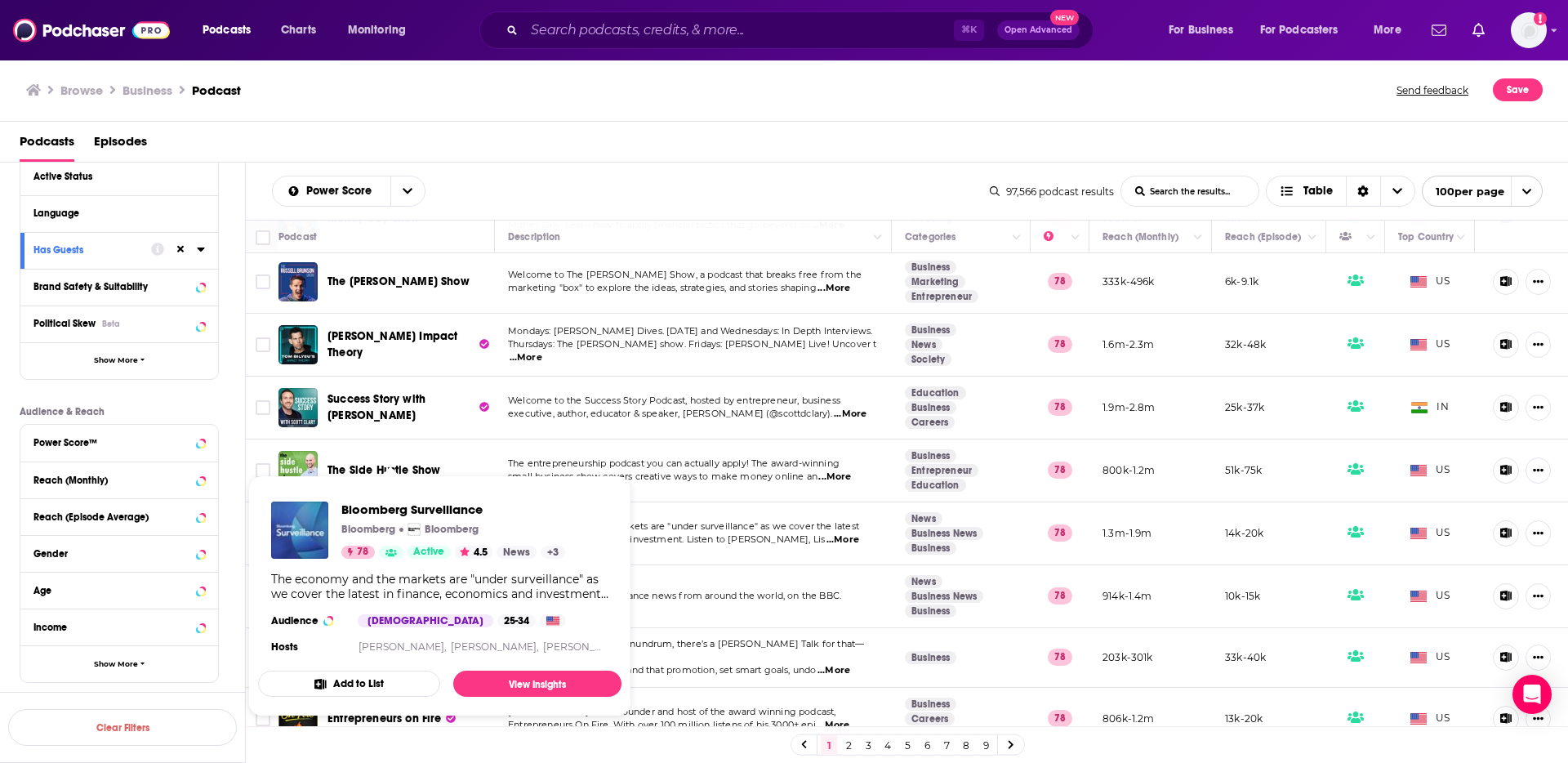
click at [502, 196] on div "Power Score List Search Input Search the results... Table" at bounding box center [630, 191] width 717 height 31
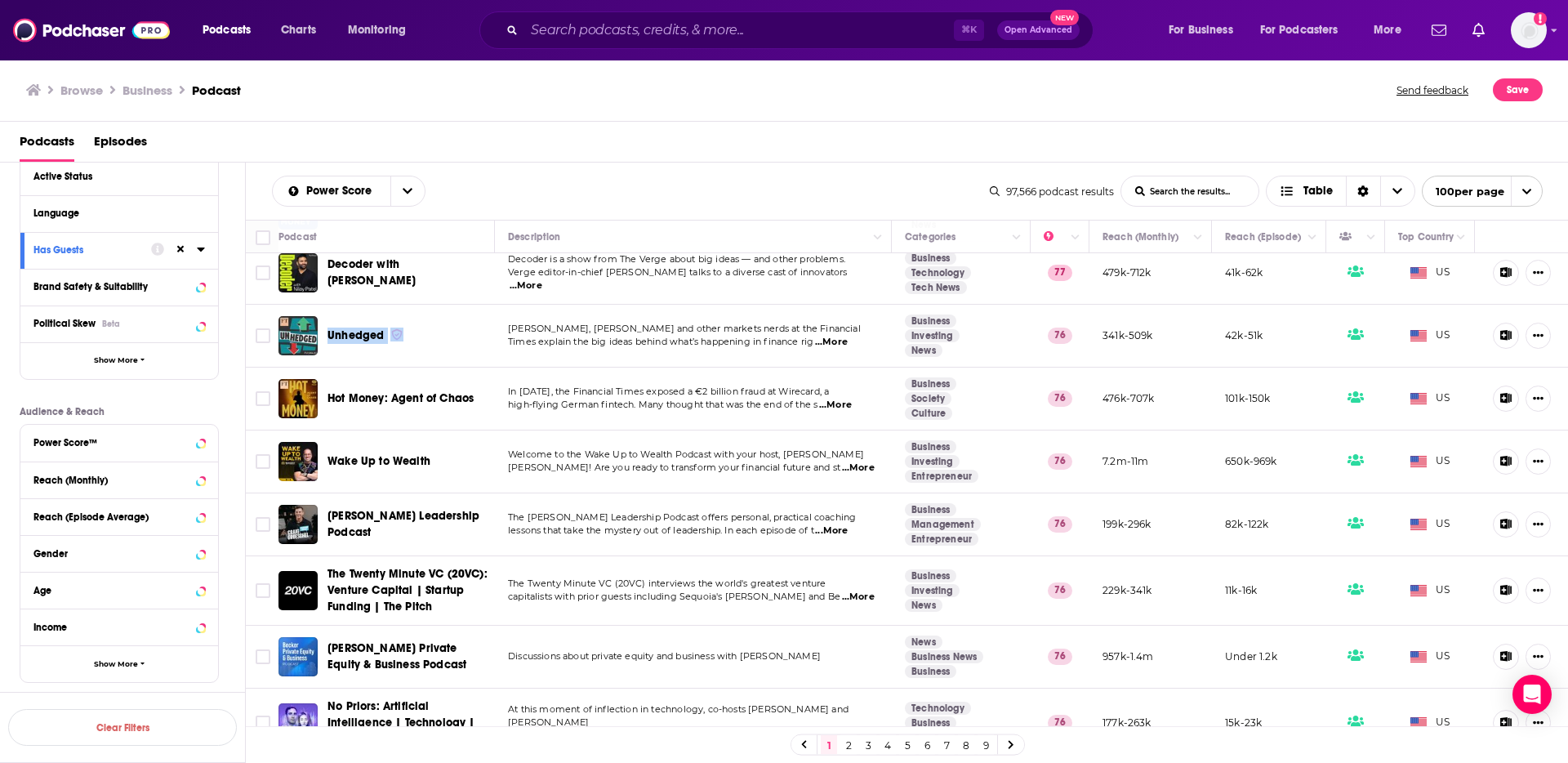
scroll to position [5829, 0]
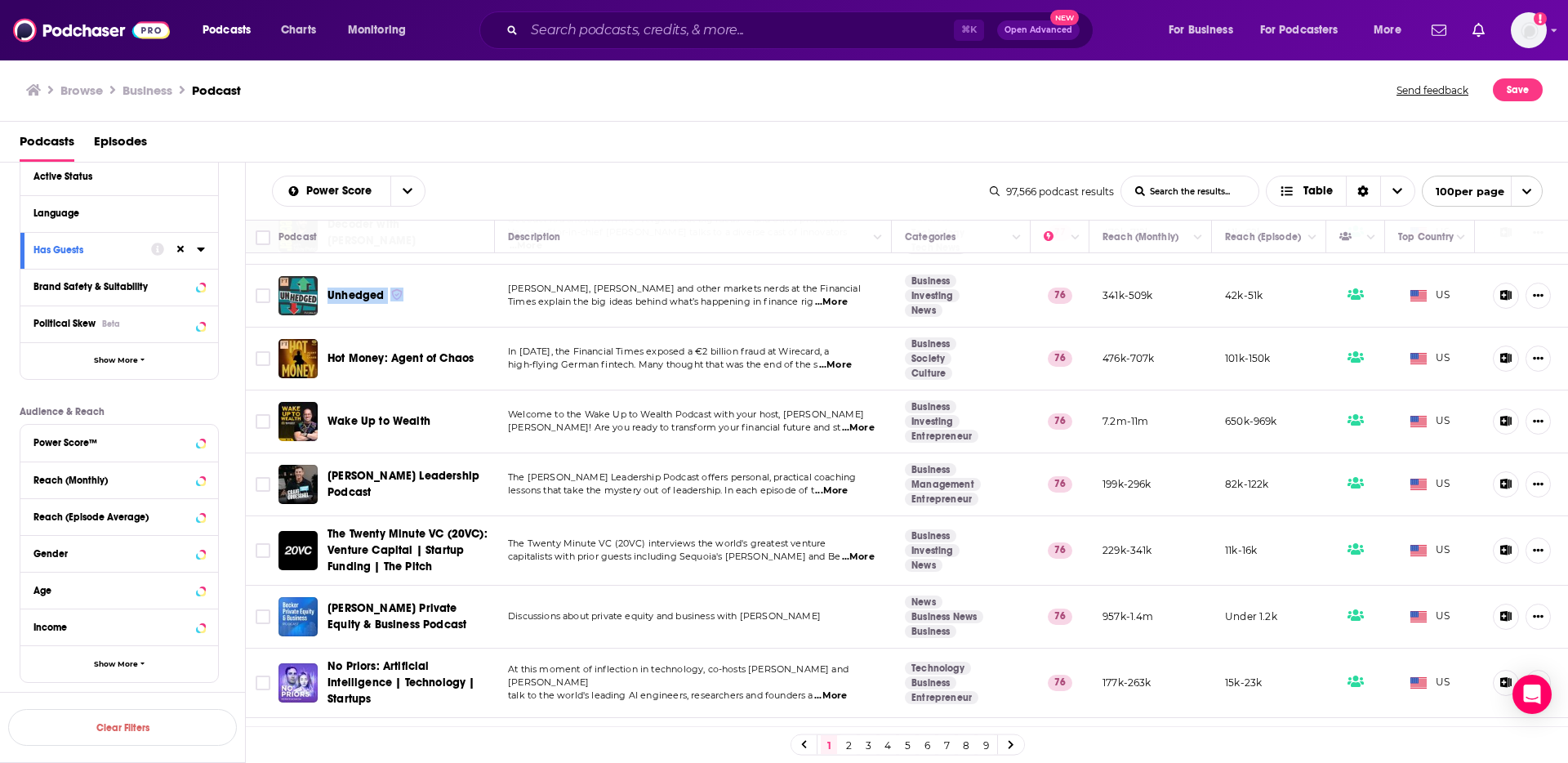
click at [844, 748] on link "2" at bounding box center [848, 744] width 16 height 20
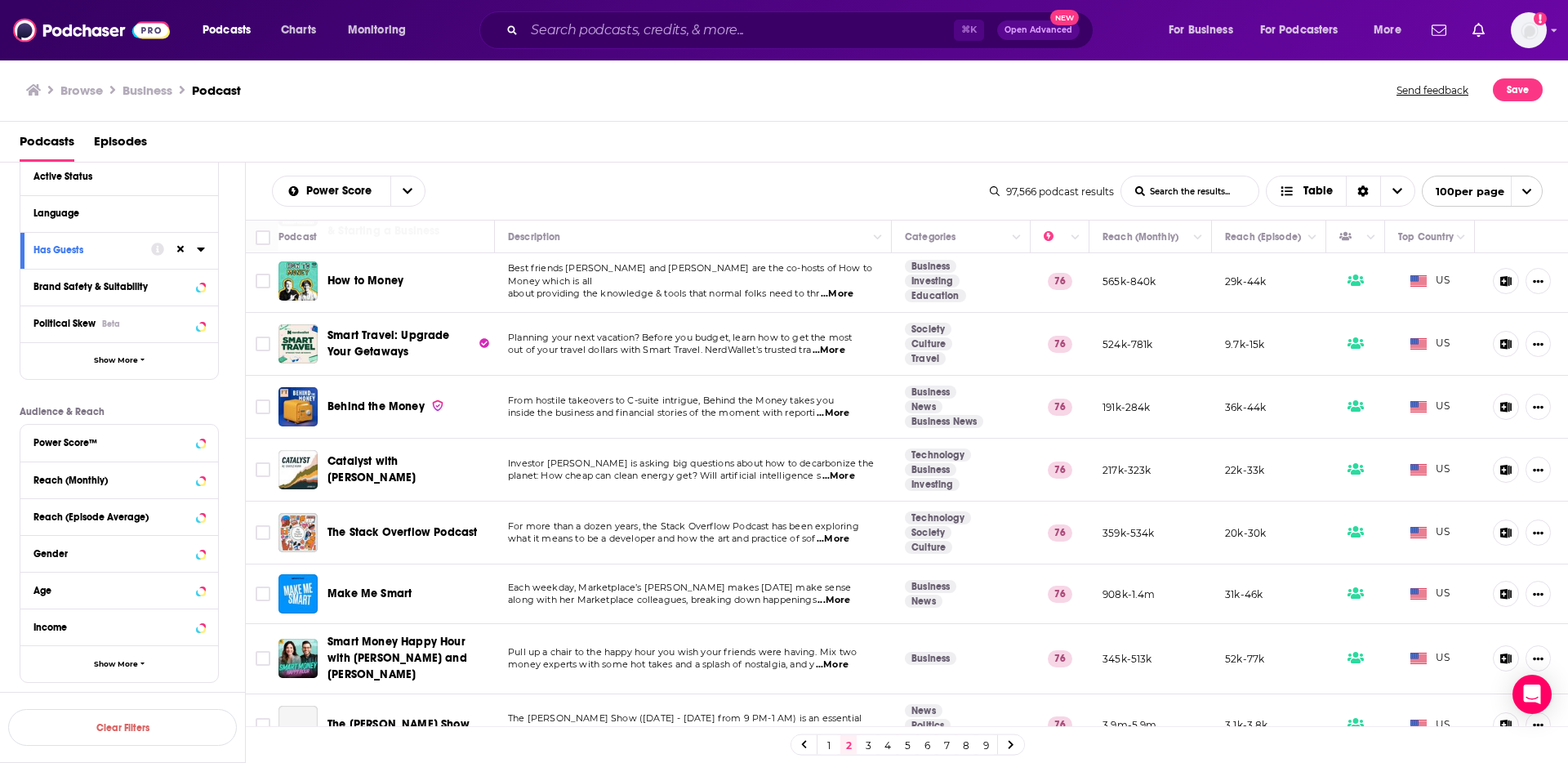
scroll to position [218, 0]
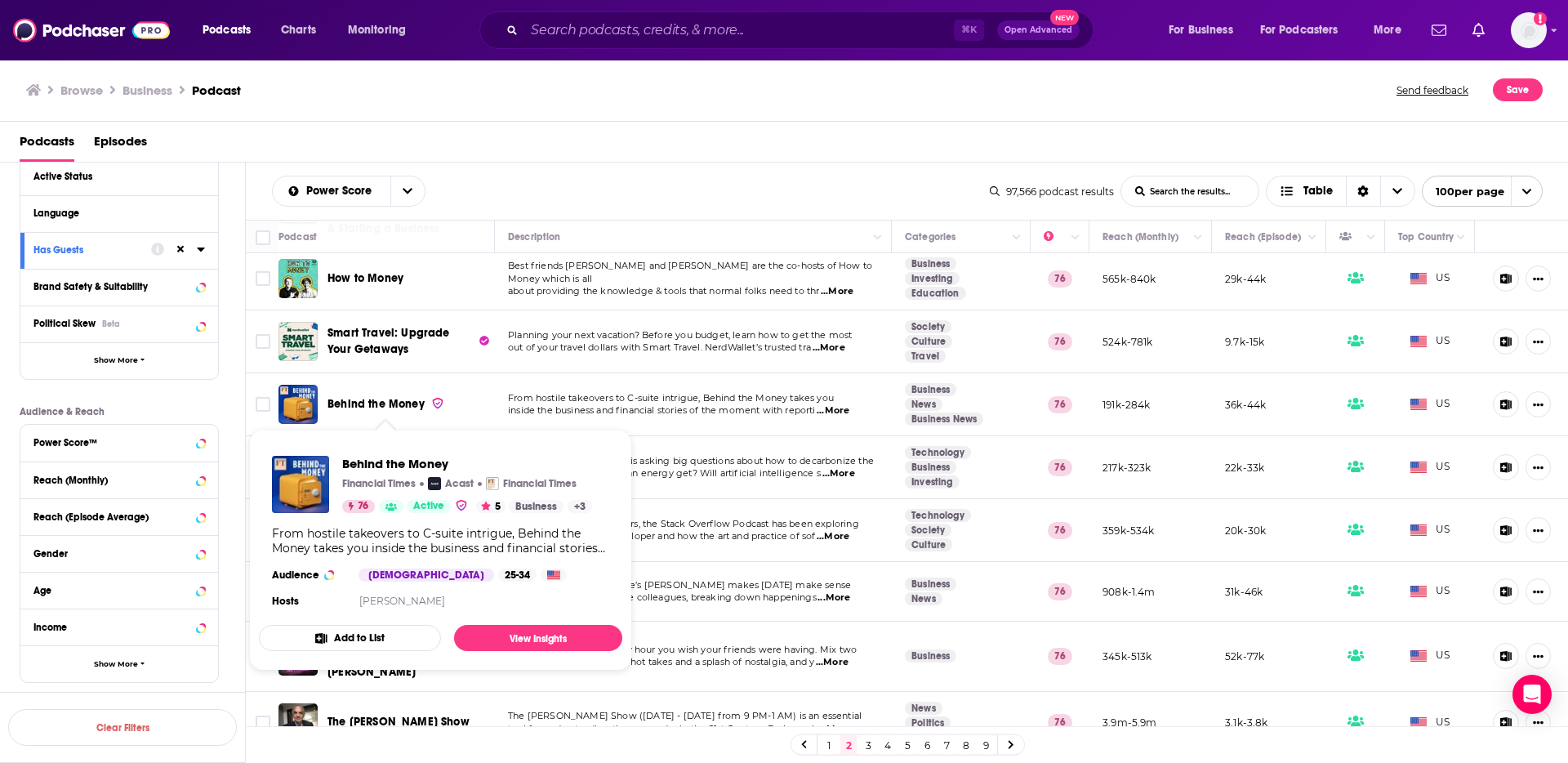
click at [612, 410] on span "inside the business and financial stories of the moment with reporti" at bounding box center [661, 410] width 308 height 11
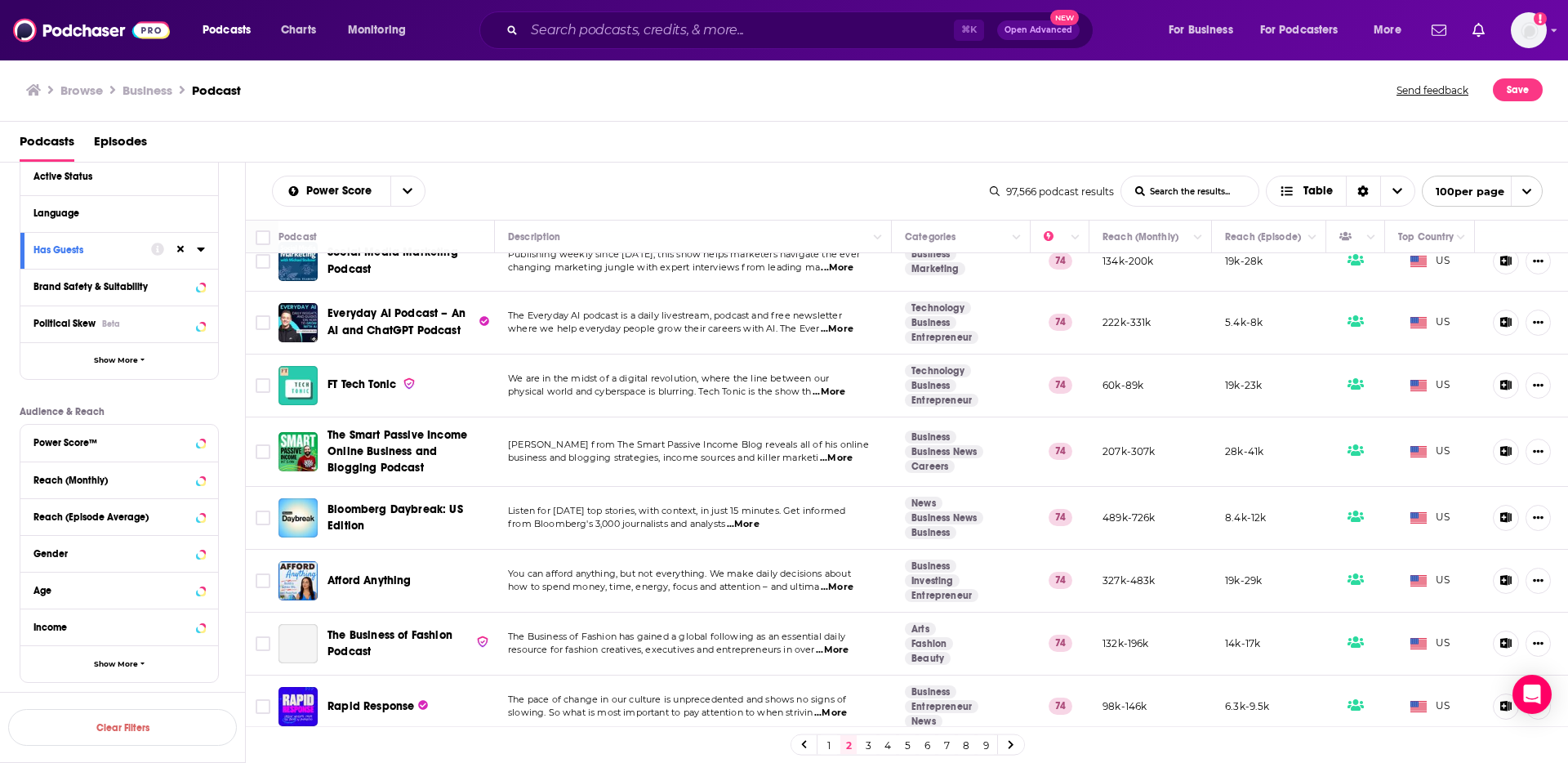
scroll to position [2197, 0]
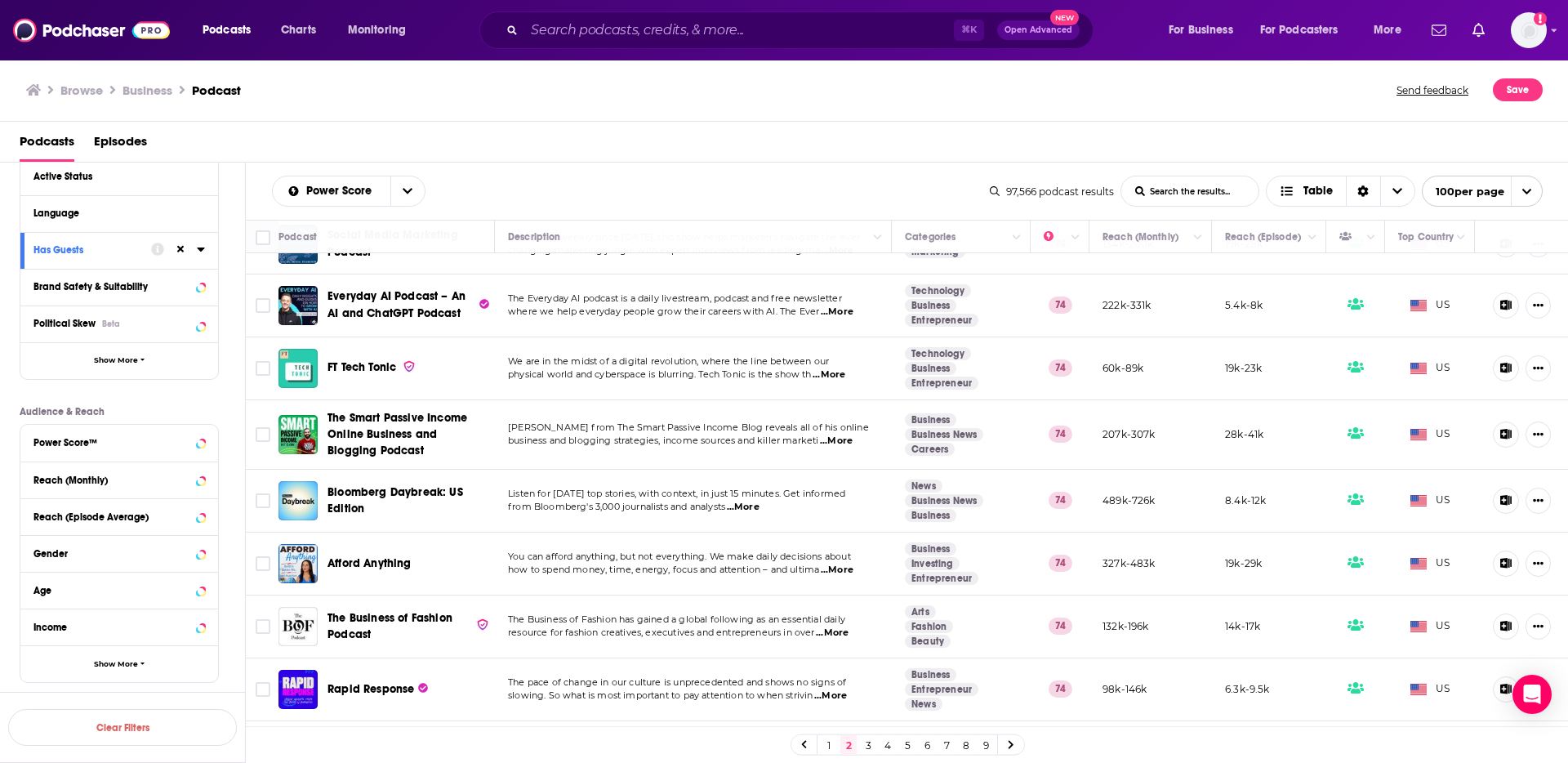
click at [604, 369] on span "physical world and cyberspace is blurring. Tech Tonic is the show th" at bounding box center [659, 374] width 304 height 11
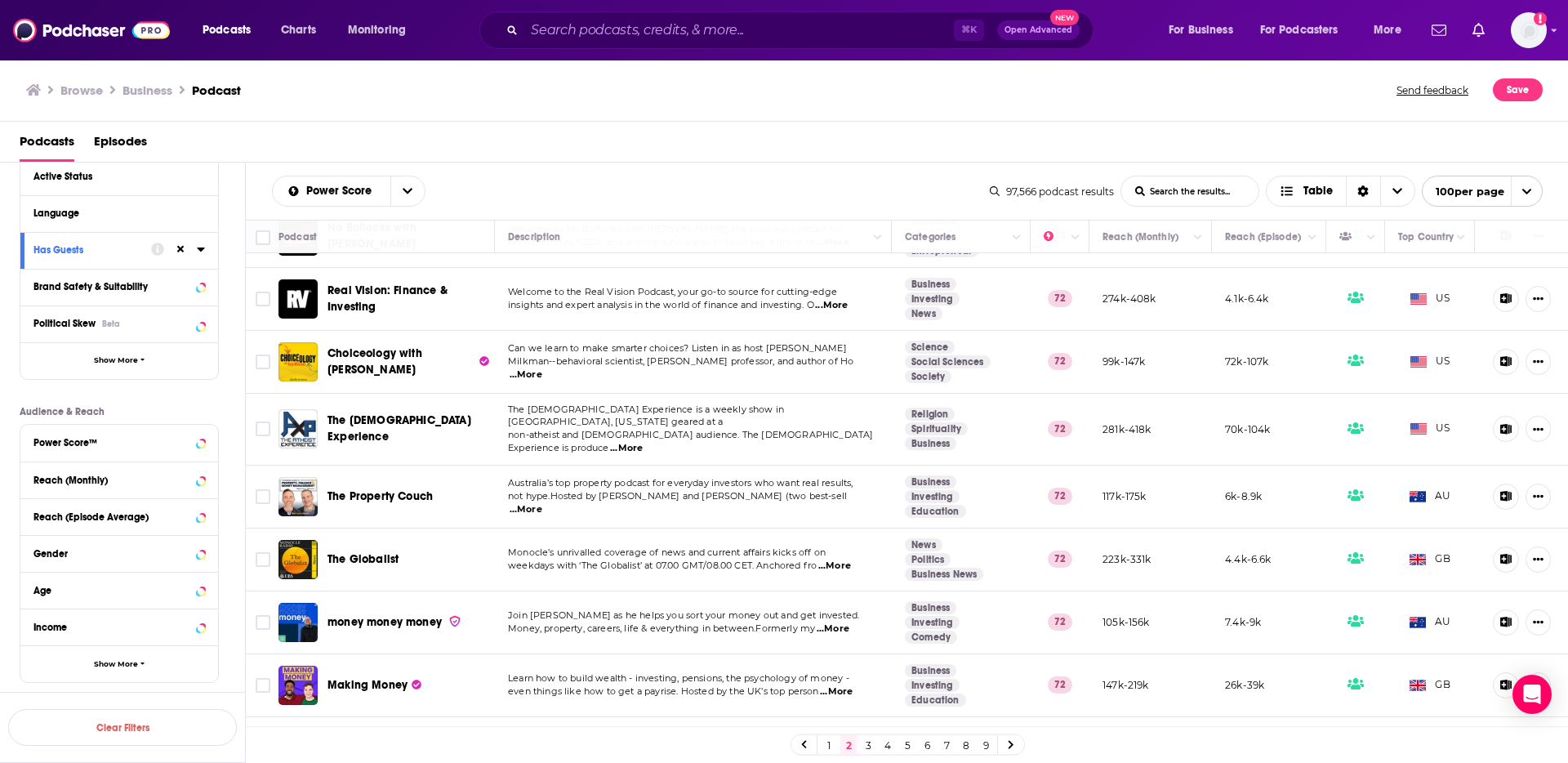
scroll to position [5382, 0]
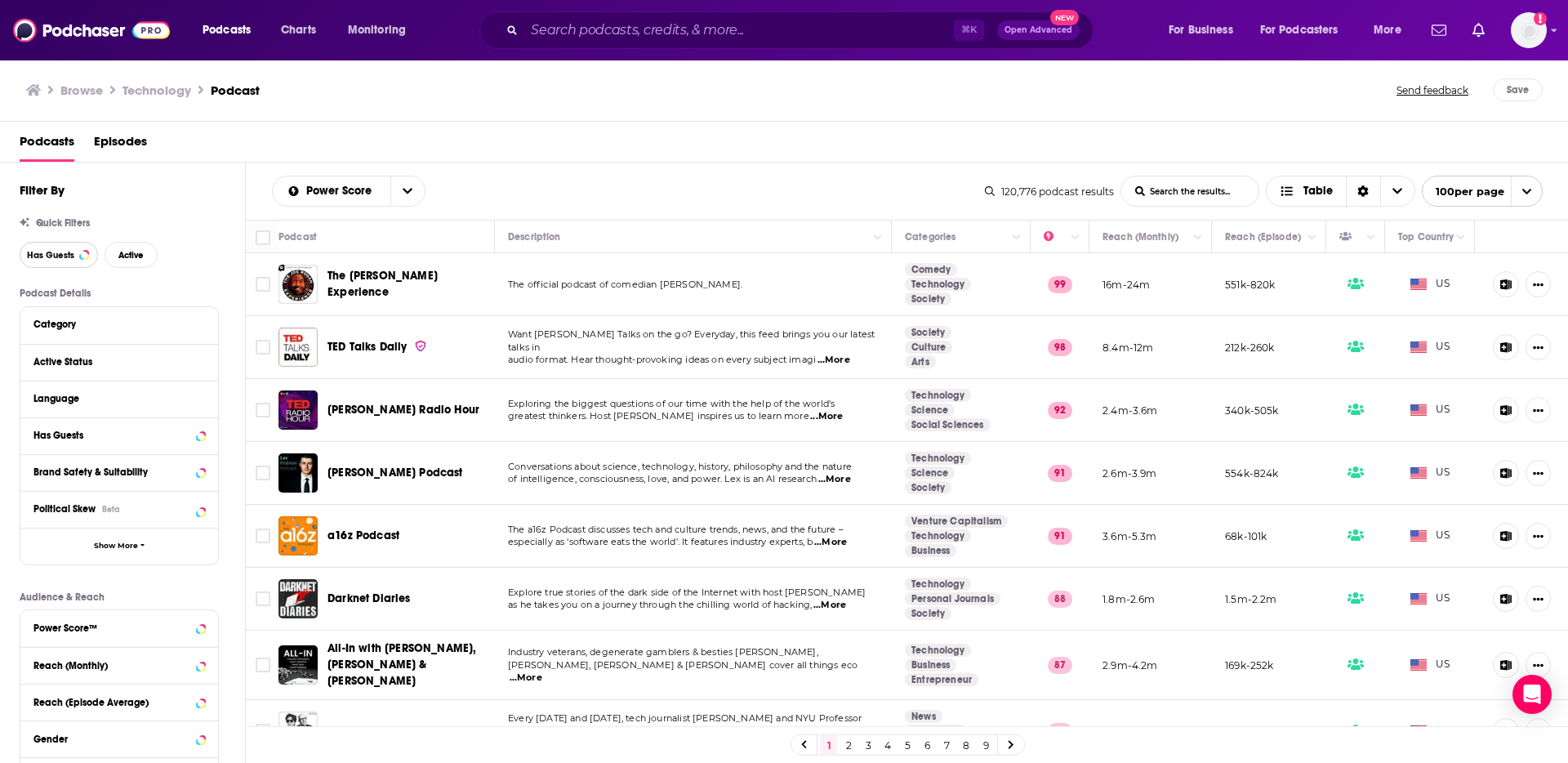
click at [90, 258] on button "Has Guests" at bounding box center [59, 254] width 78 height 26
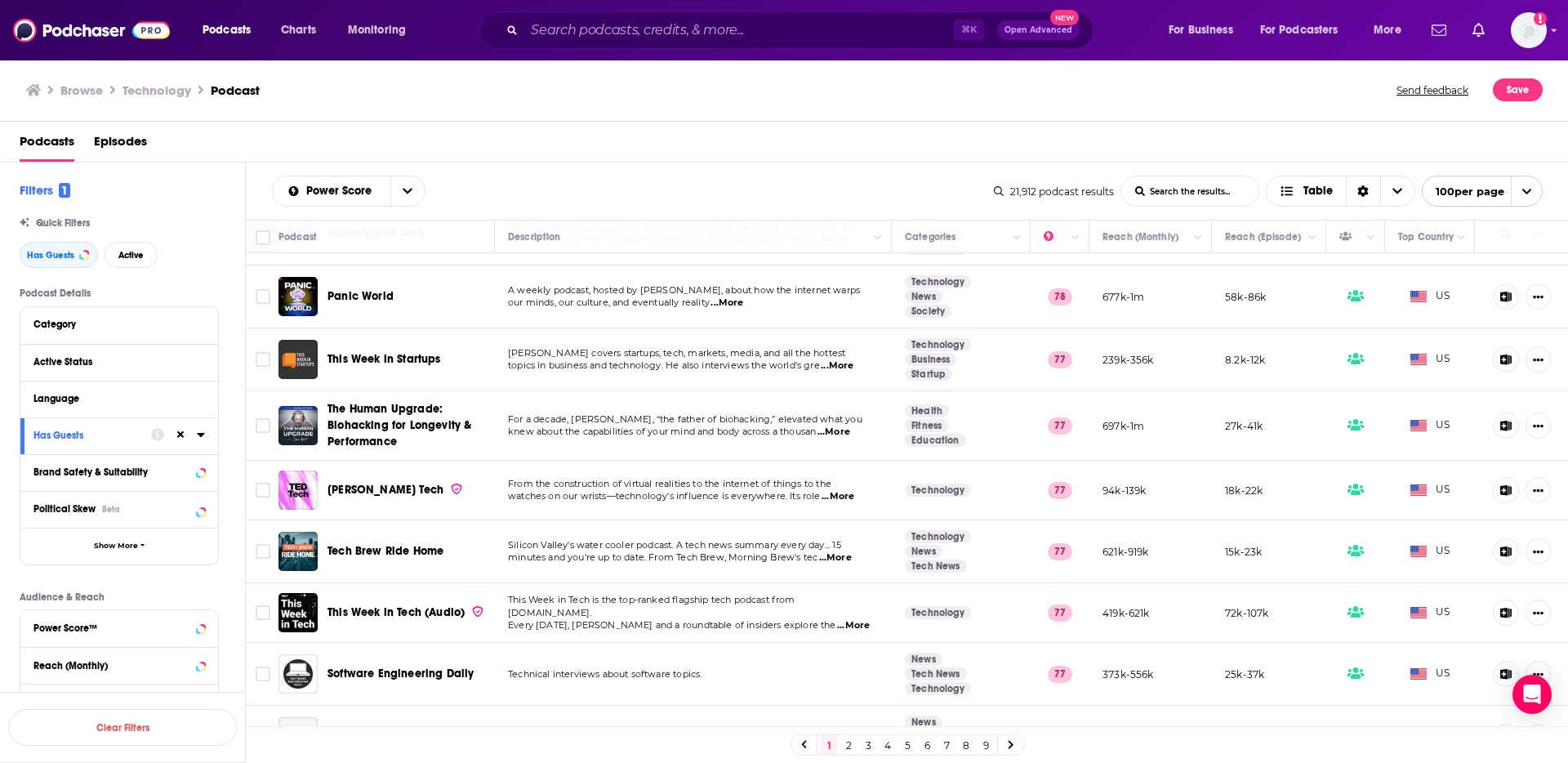
scroll to position [1979, 0]
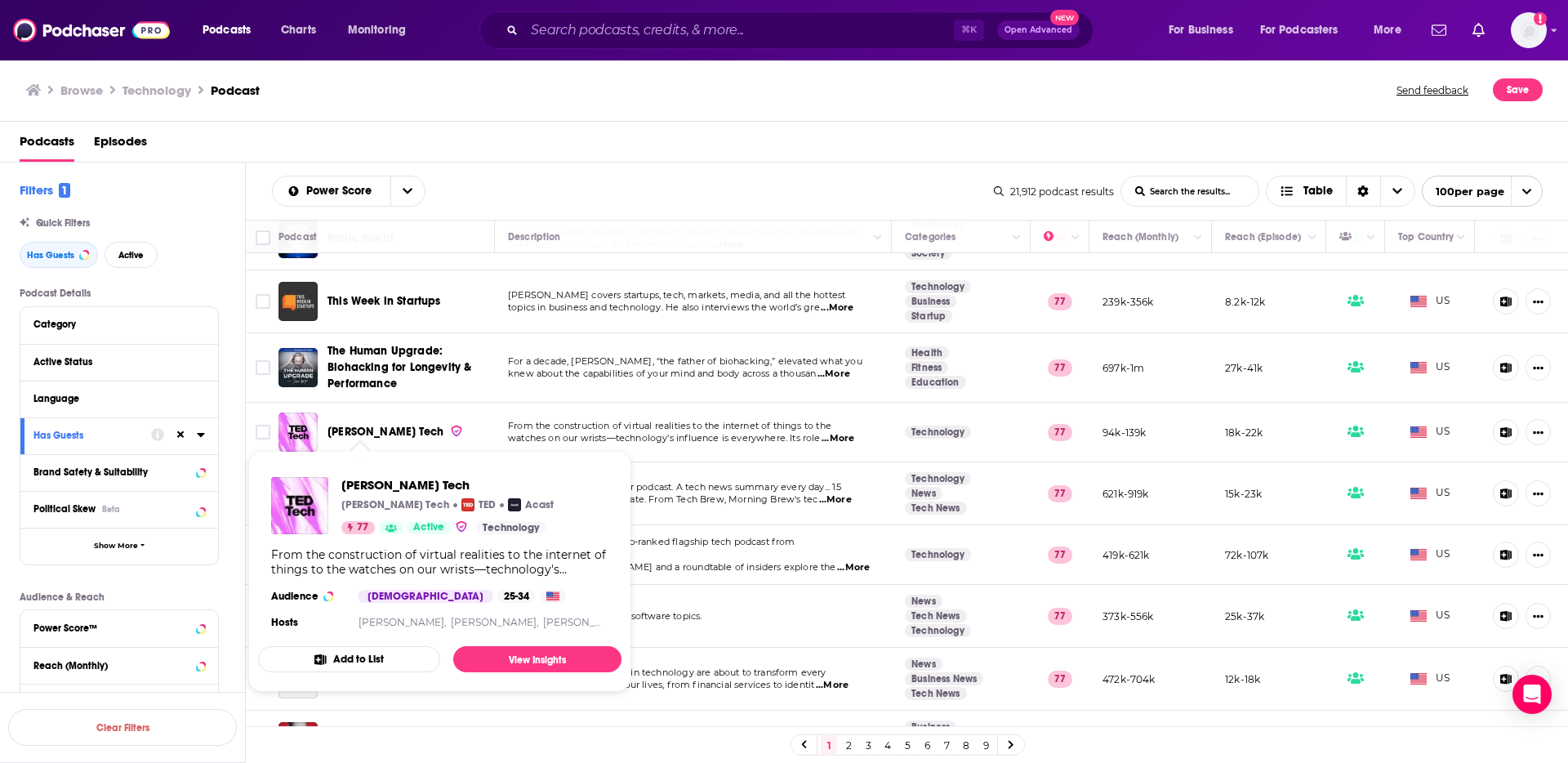
click at [624, 420] on span "From the construction of virtual realities to the internet of things to the" at bounding box center [669, 425] width 323 height 11
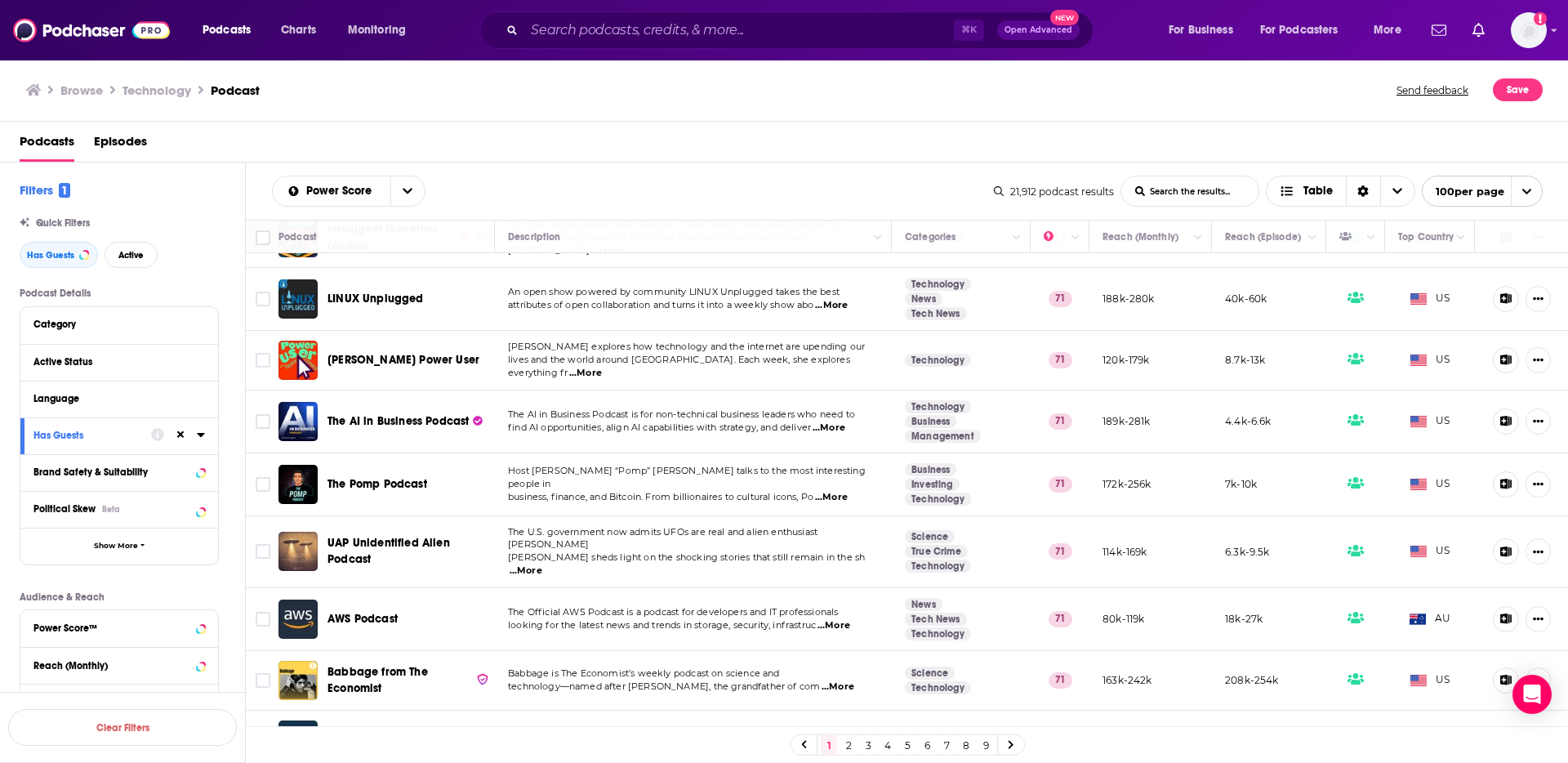
scroll to position [5781, 0]
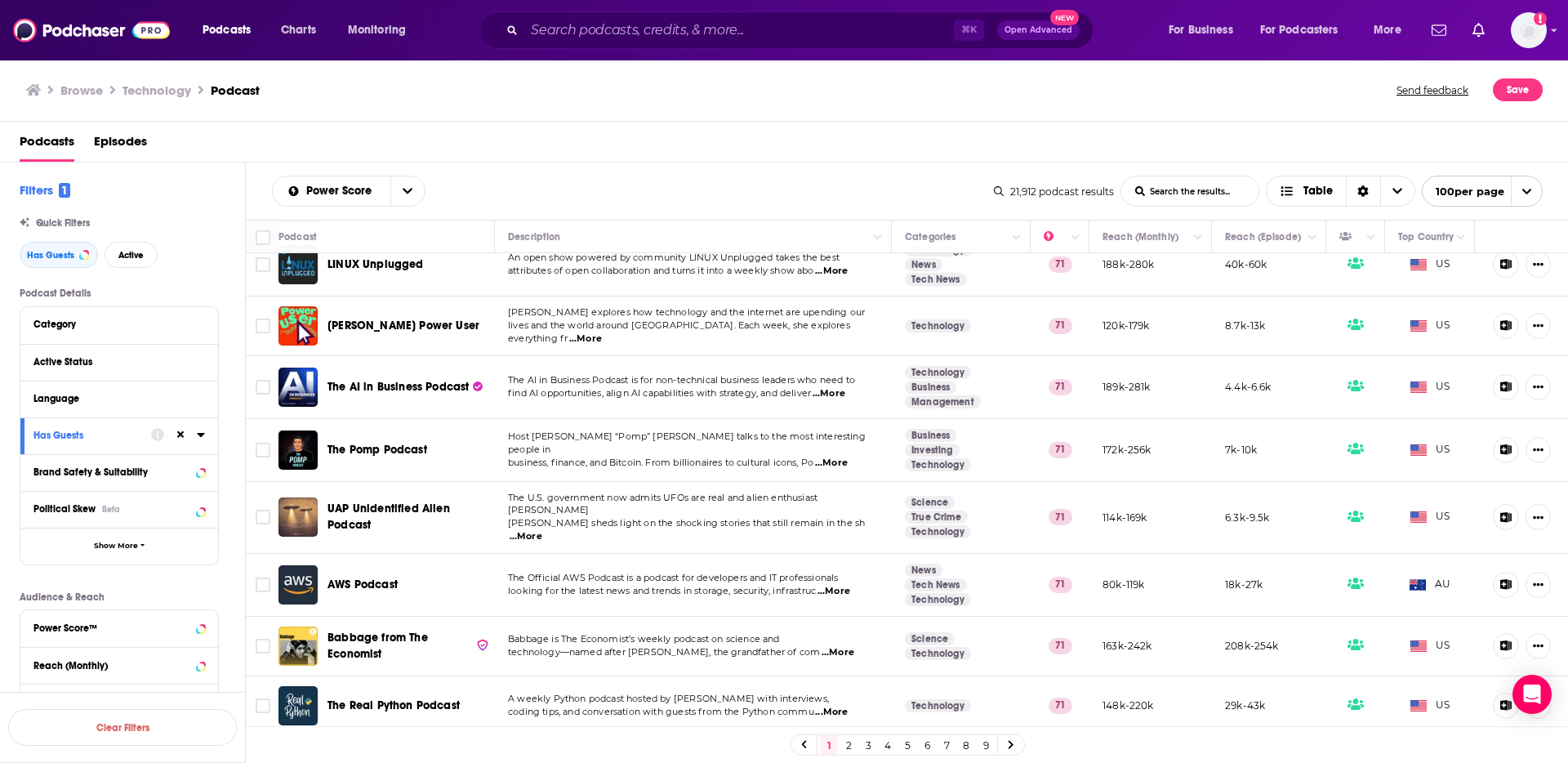
click at [851, 743] on link "2" at bounding box center [848, 744] width 16 height 20
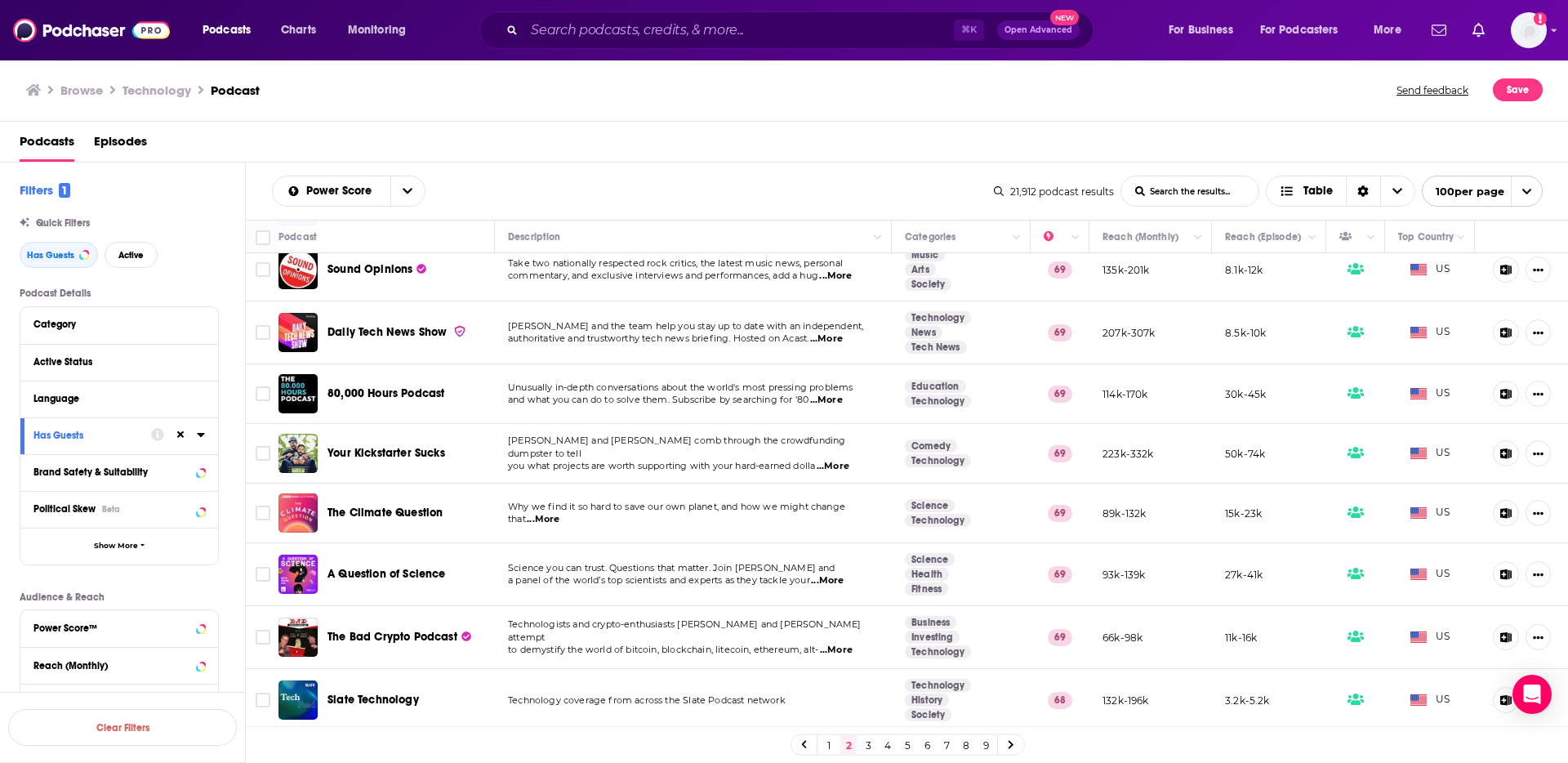
scroll to position [2271, 0]
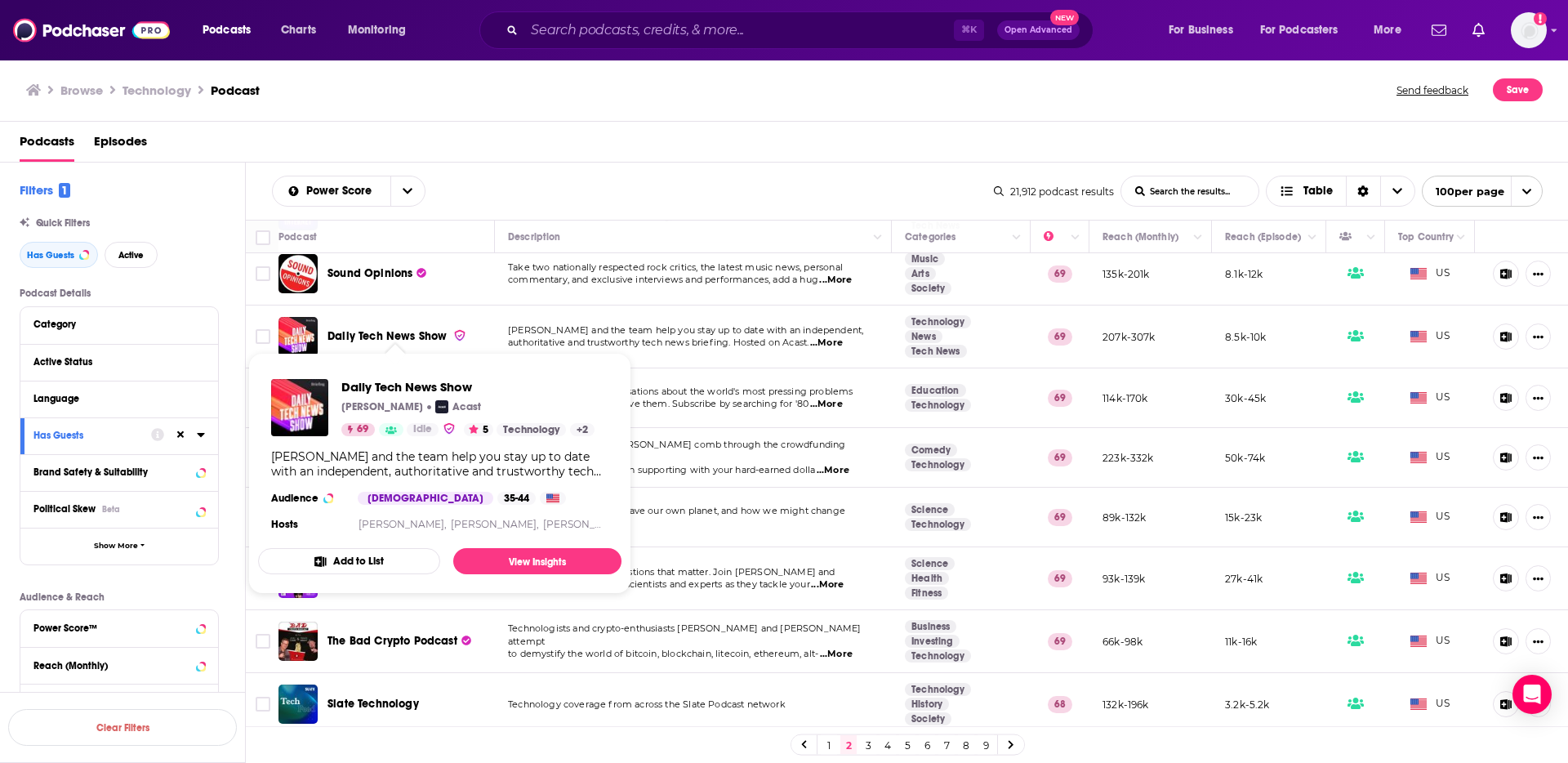
click at [682, 428] on td "Mike Hale and Jesse Farrar comb through the crowdfunding dumpster to tell you w…" at bounding box center [693, 458] width 397 height 60
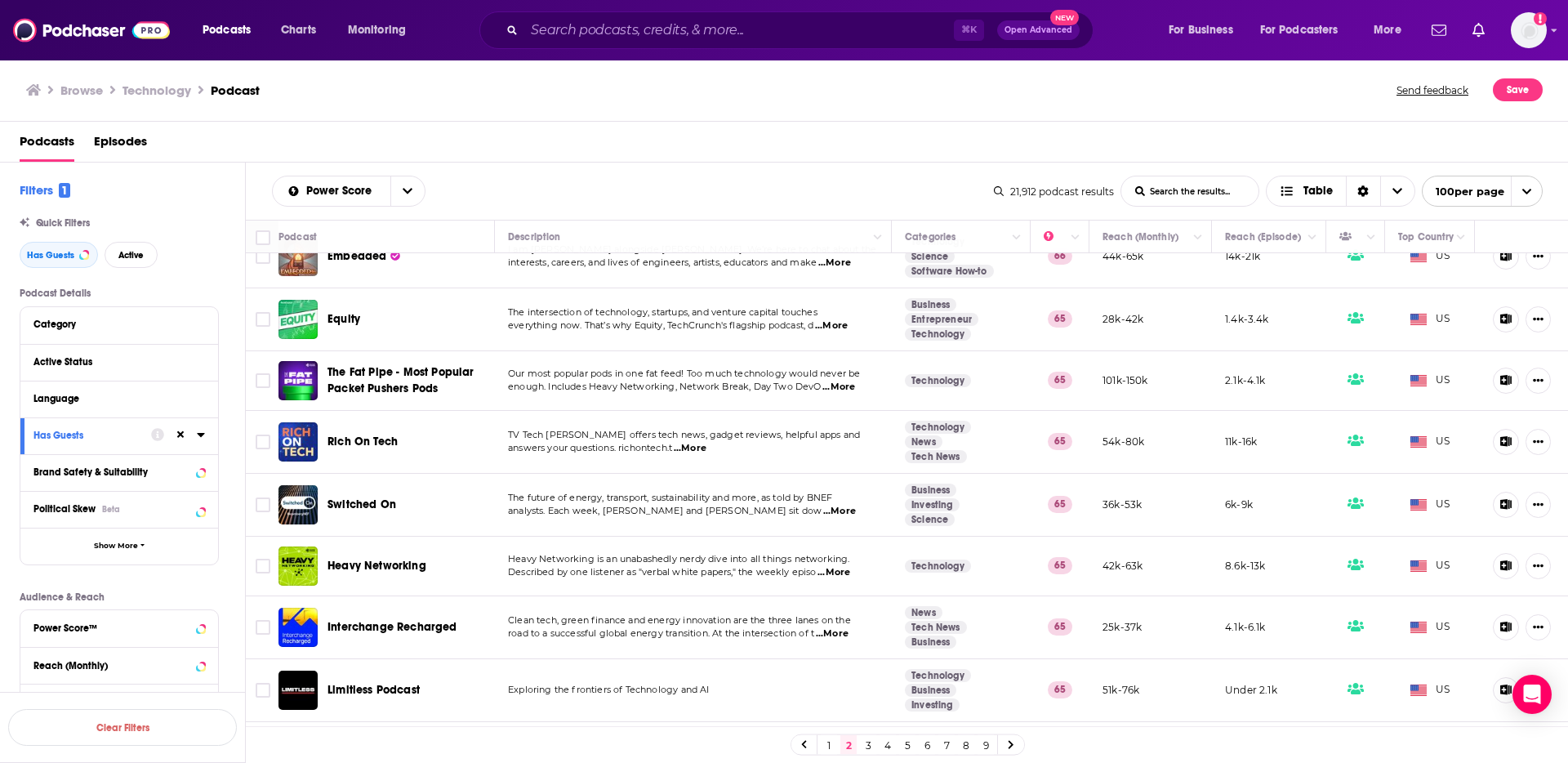
scroll to position [5751, 0]
